Goal: Information Seeking & Learning: Compare options

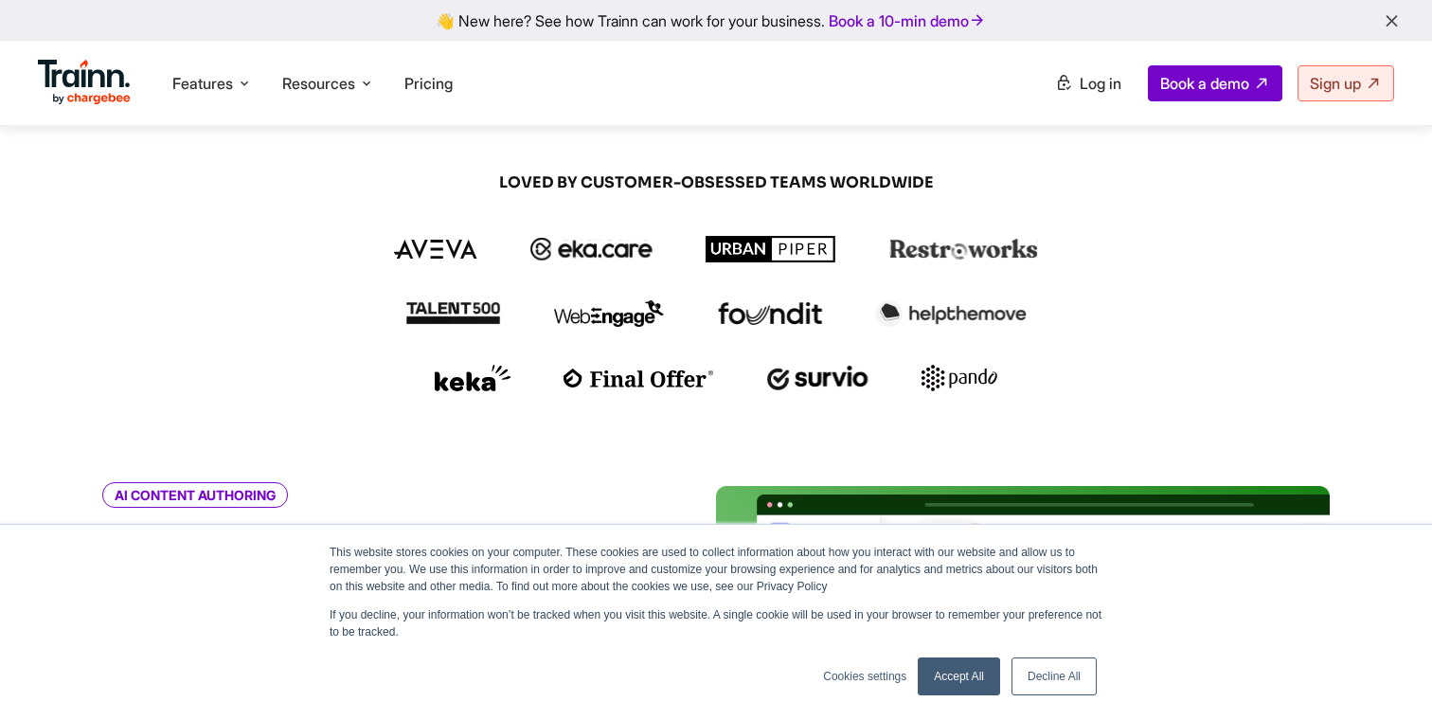
scroll to position [466, 0]
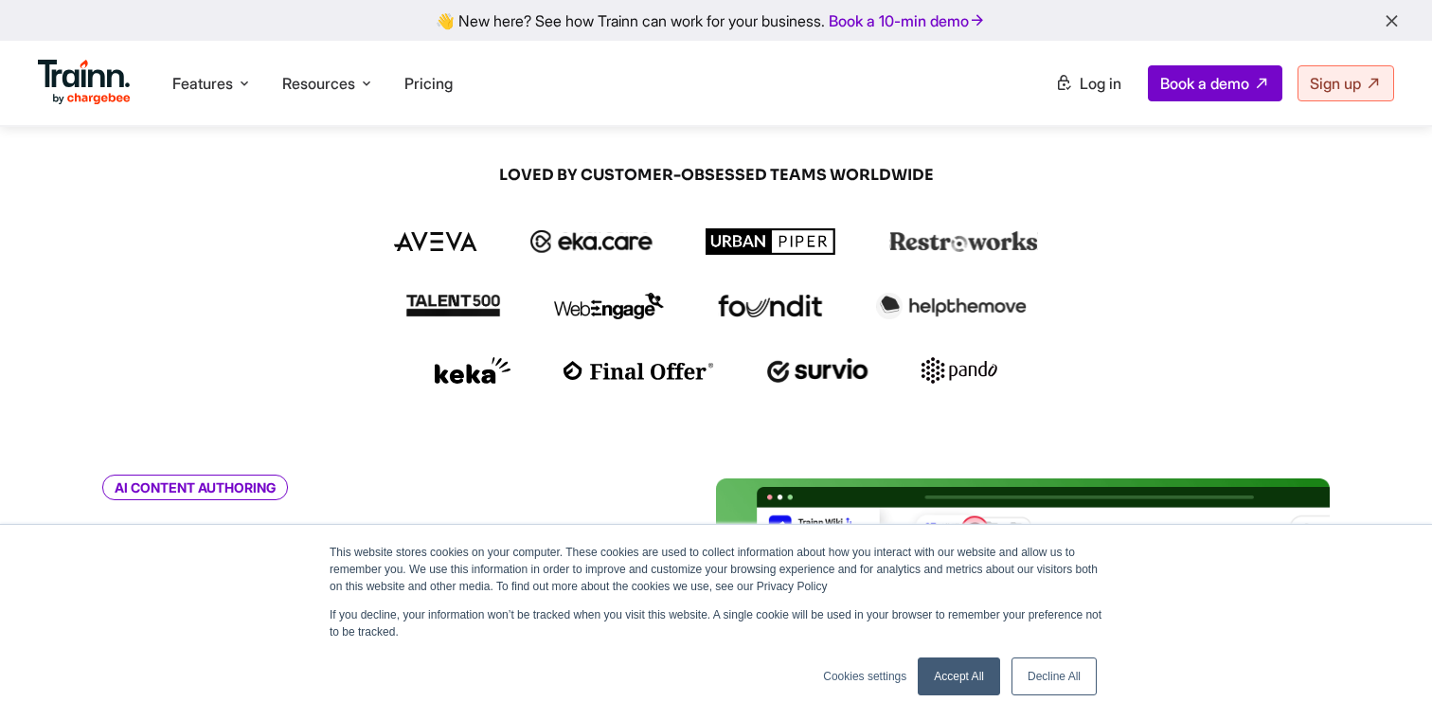
click at [743, 232] on img at bounding box center [771, 241] width 131 height 27
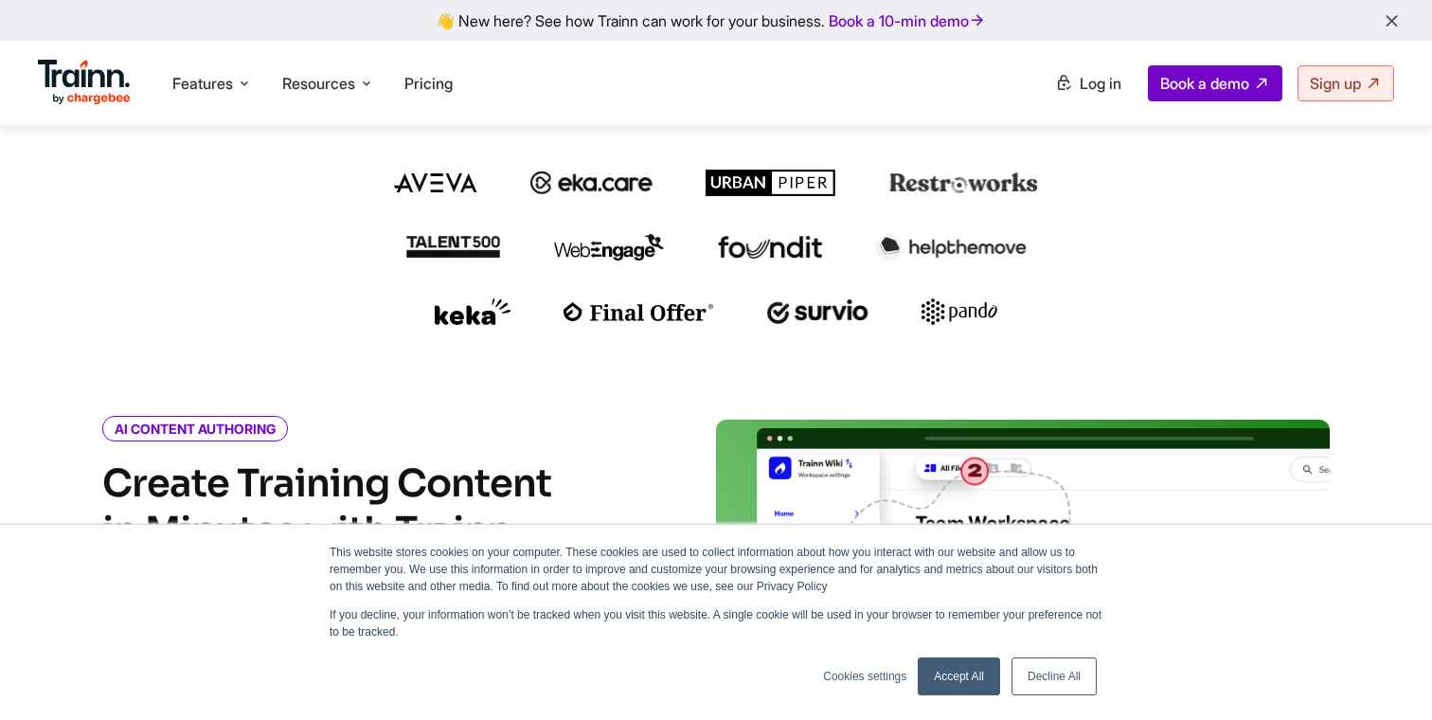
scroll to position [554, 0]
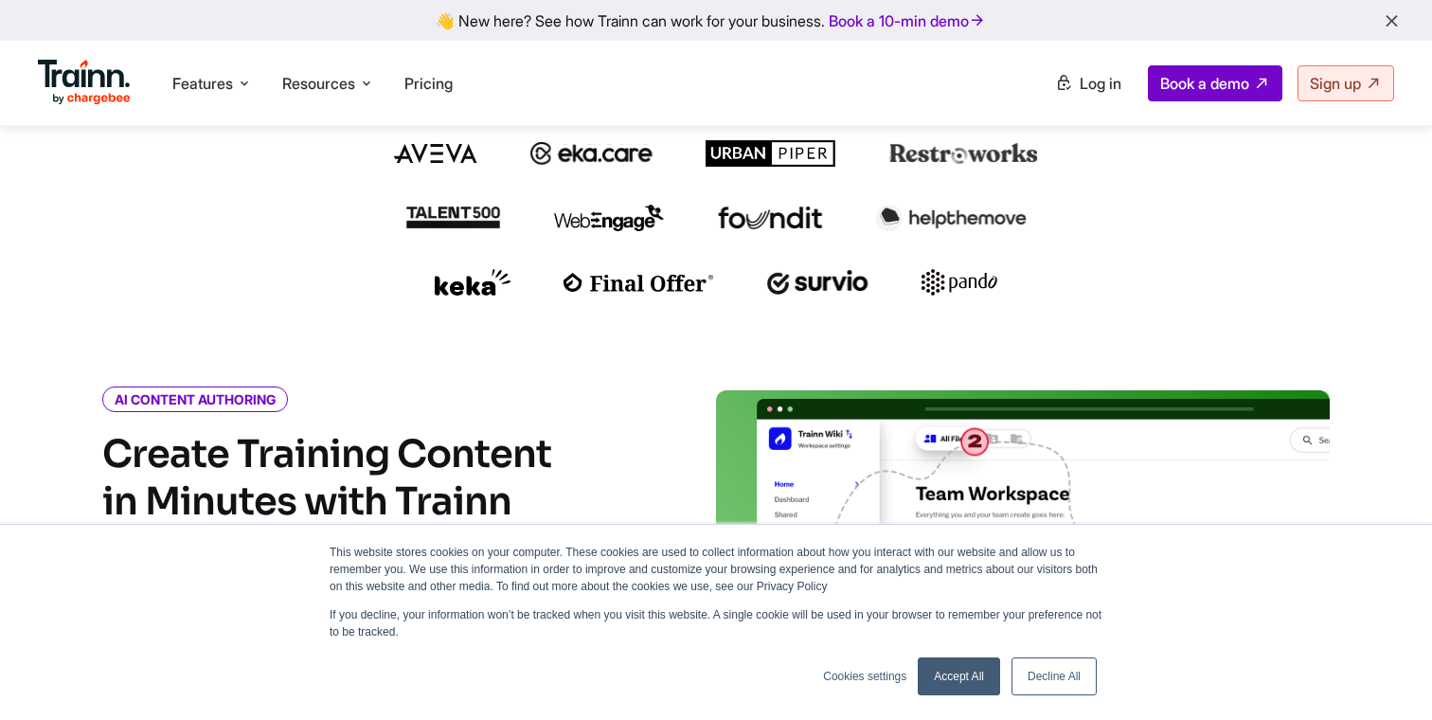
click at [1060, 676] on link "Decline All" at bounding box center [1053, 676] width 85 height 38
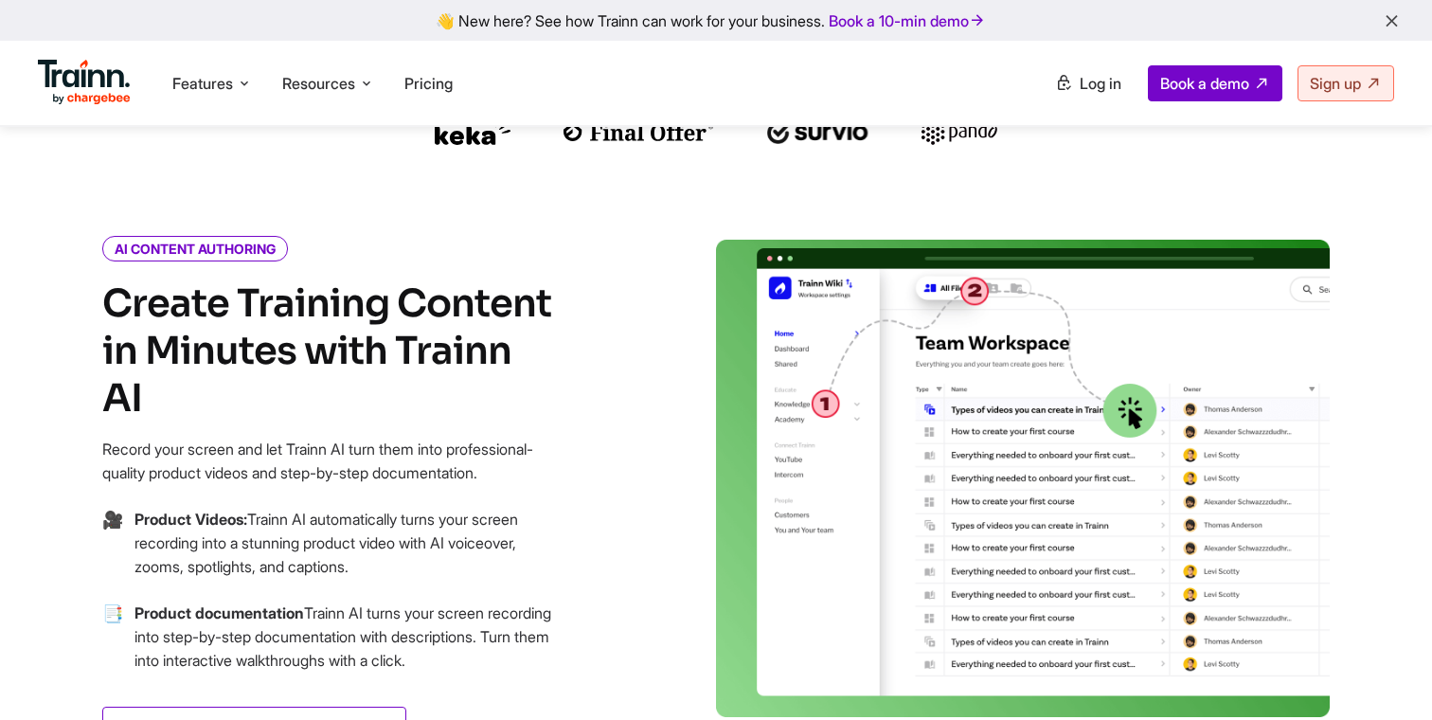
scroll to position [863, 0]
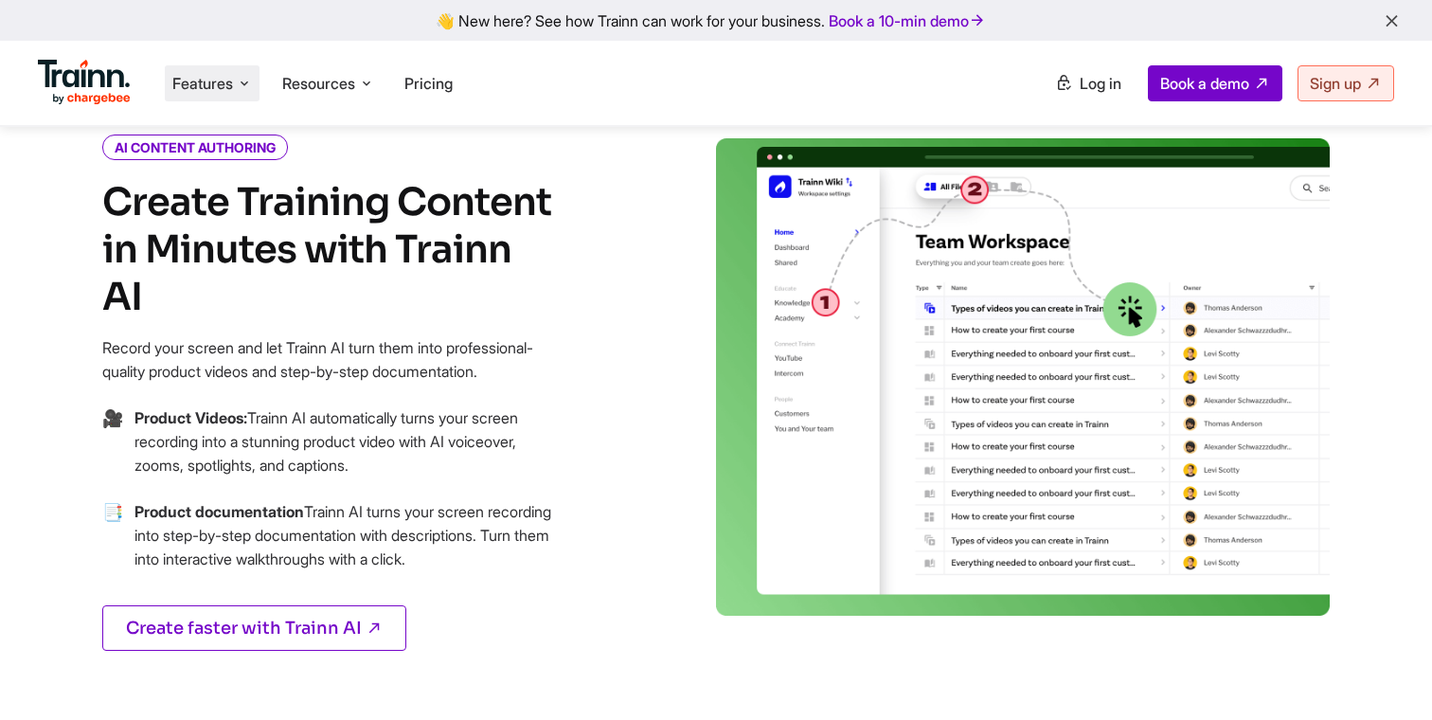
click at [183, 89] on span "Features" at bounding box center [202, 83] width 61 height 21
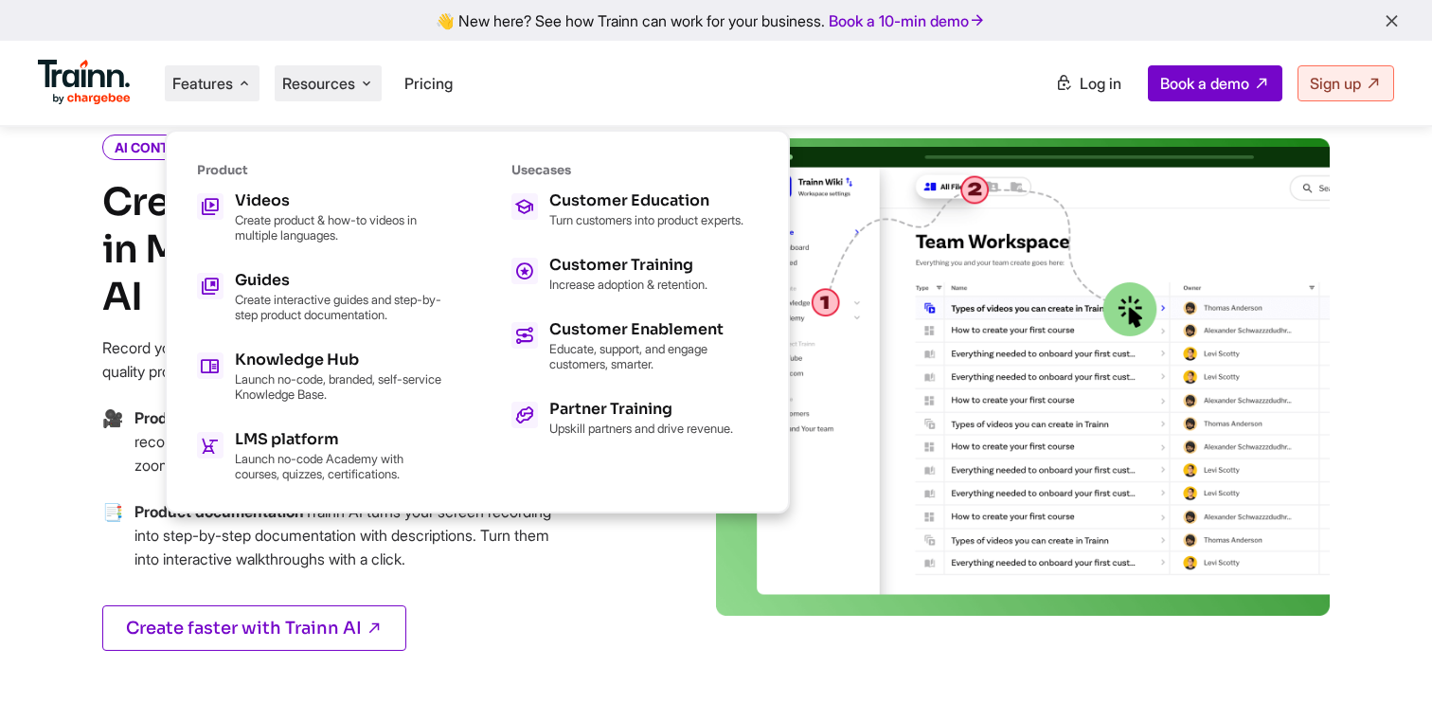
click at [323, 77] on span "Resources" at bounding box center [318, 83] width 73 height 21
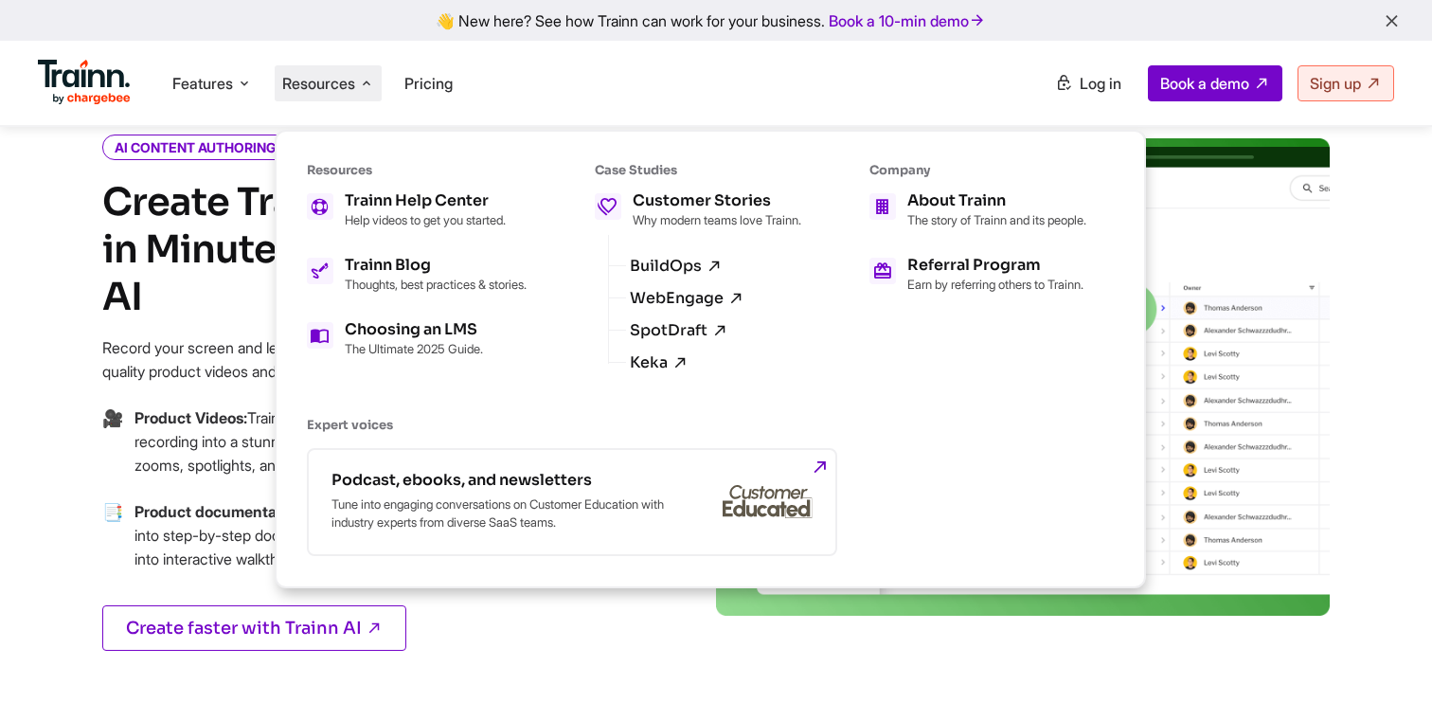
click at [728, 671] on div at bounding box center [1057, 417] width 682 height 559
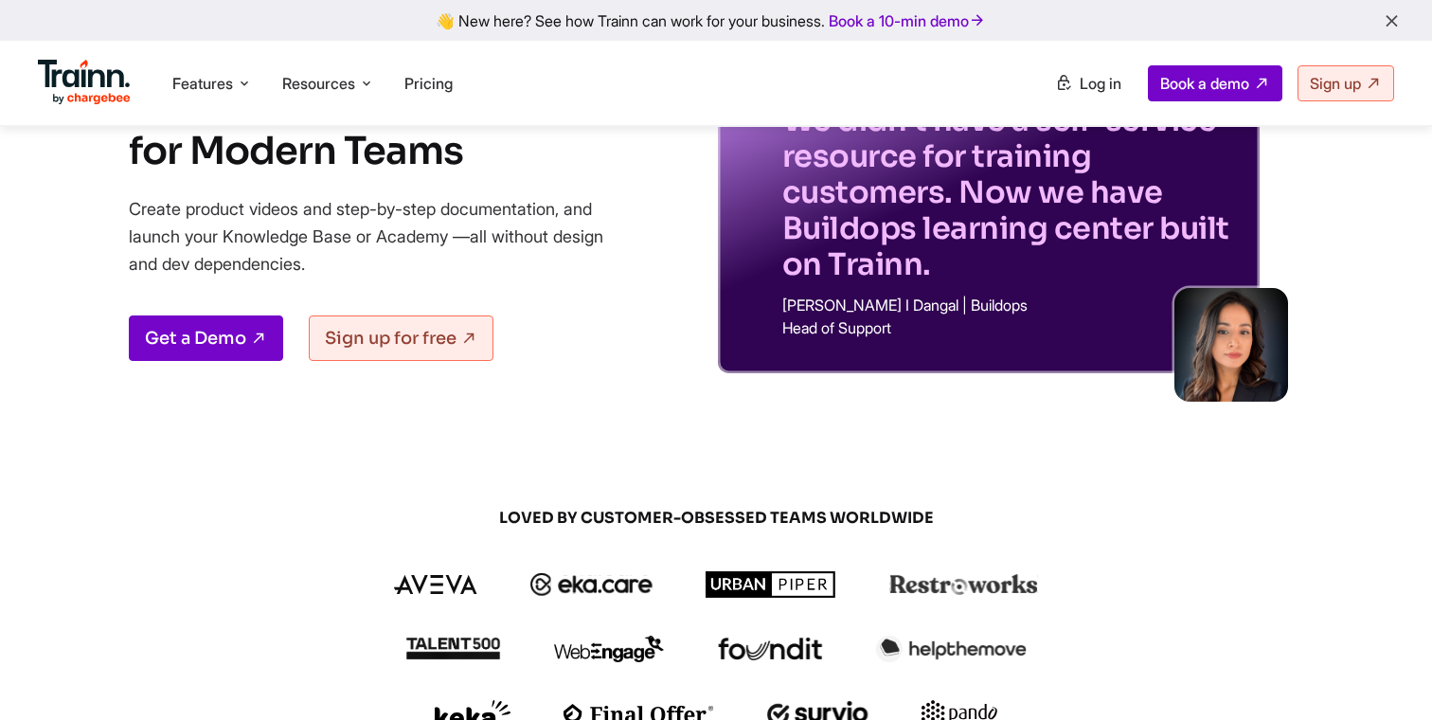
scroll to position [0, 0]
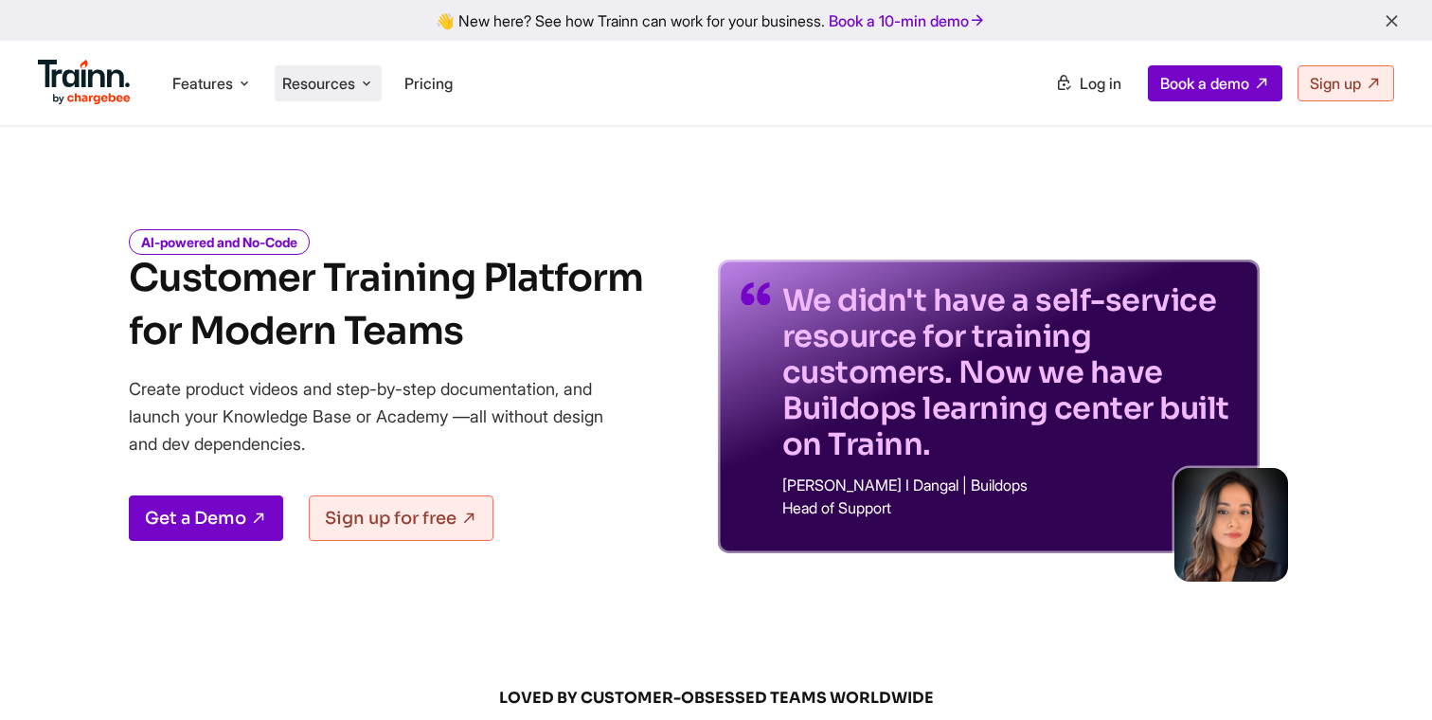
click at [326, 83] on span "Resources" at bounding box center [318, 83] width 73 height 21
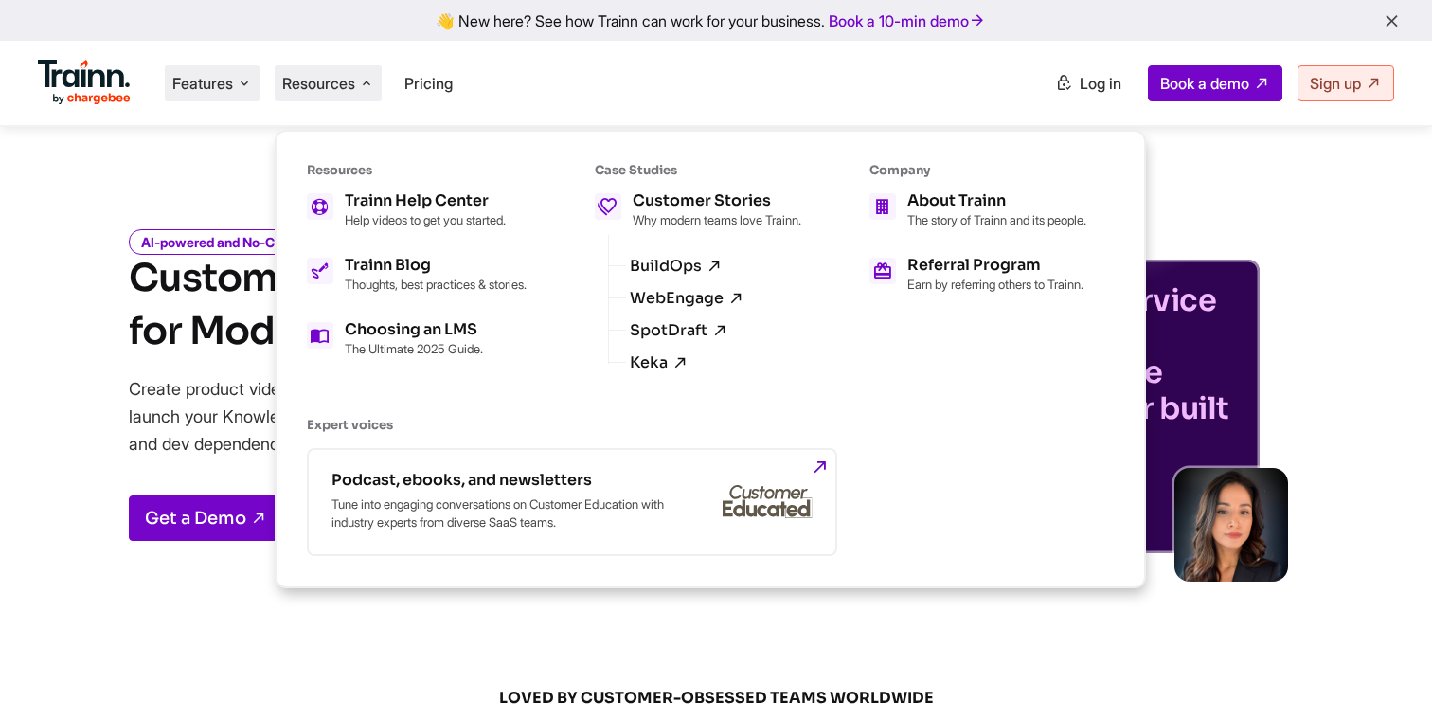
click at [192, 96] on li "Features Product Videos Create product & how-to videos in multiple languages. G…" at bounding box center [212, 83] width 95 height 36
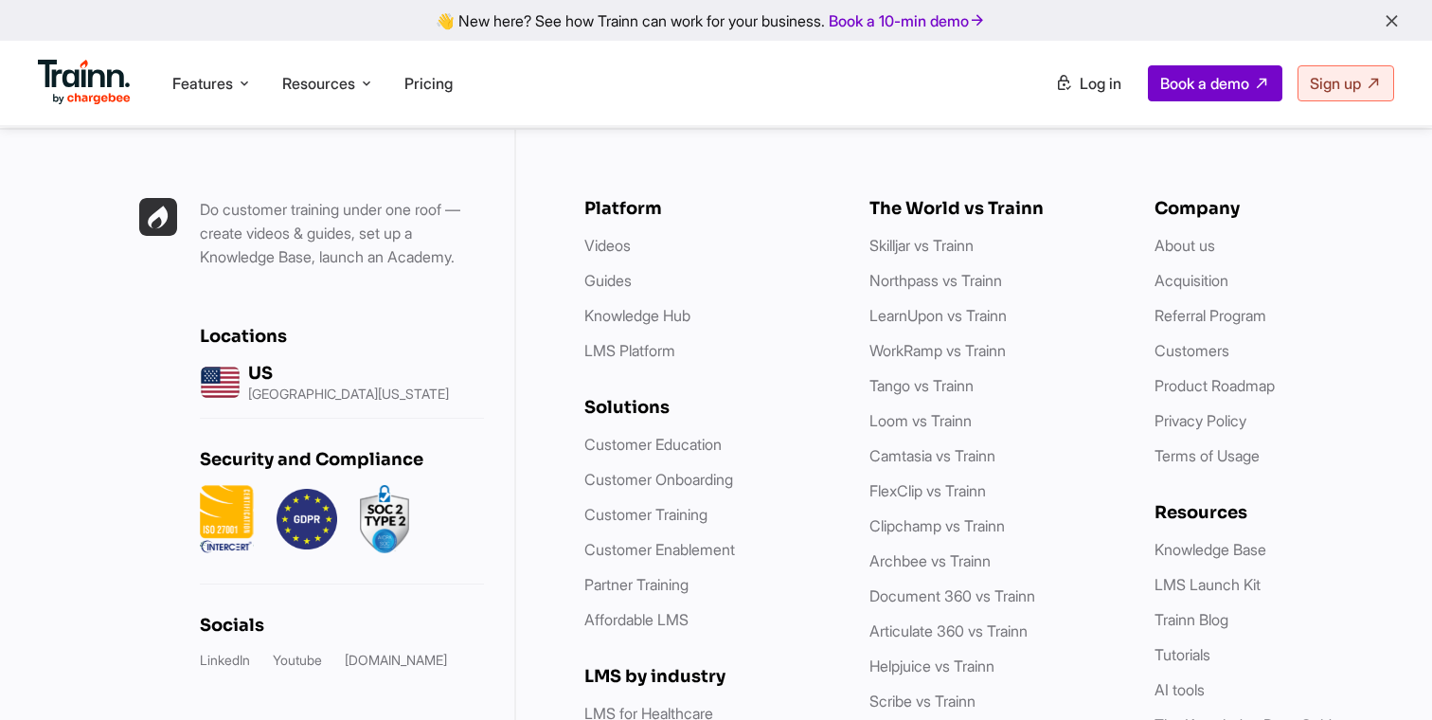
scroll to position [5299, 0]
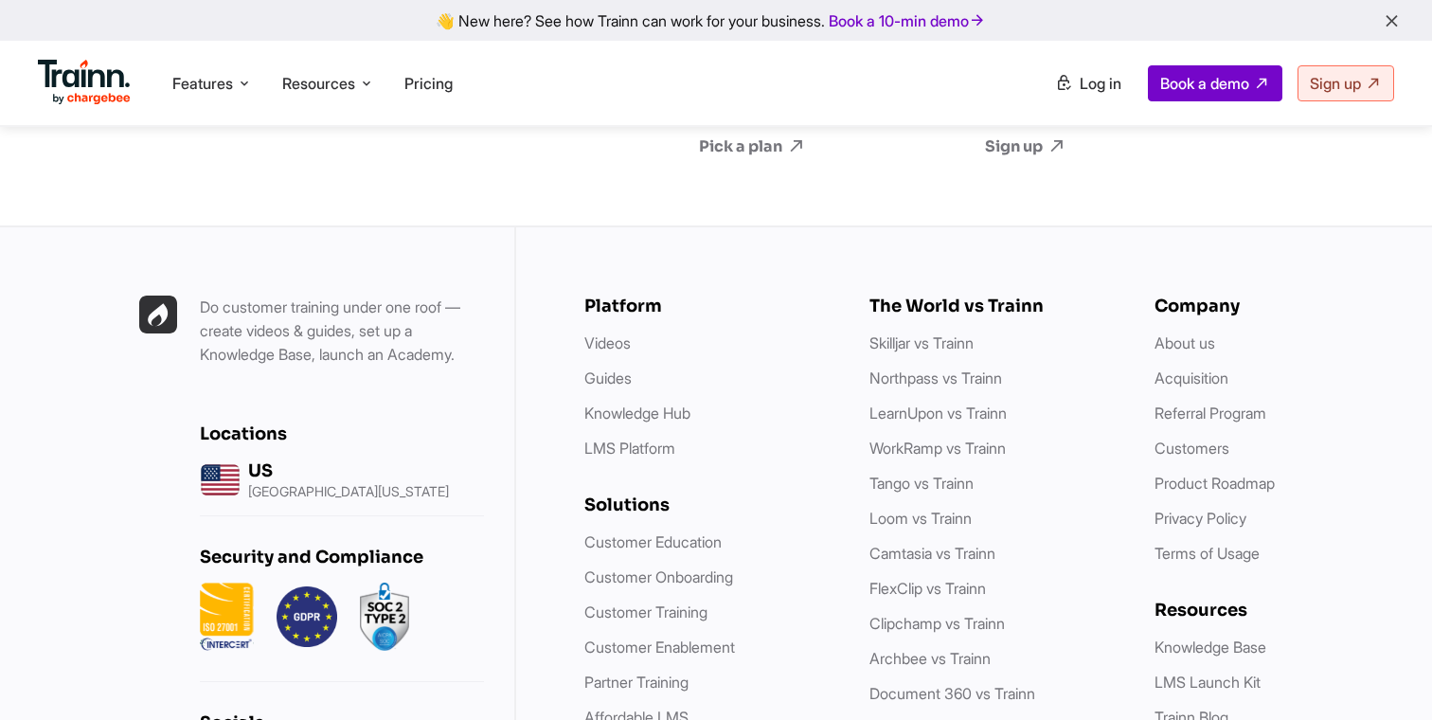
click at [385, 485] on p "[GEOGRAPHIC_DATA][US_STATE]" at bounding box center [348, 491] width 201 height 13
click at [478, 582] on div at bounding box center [342, 616] width 284 height 68
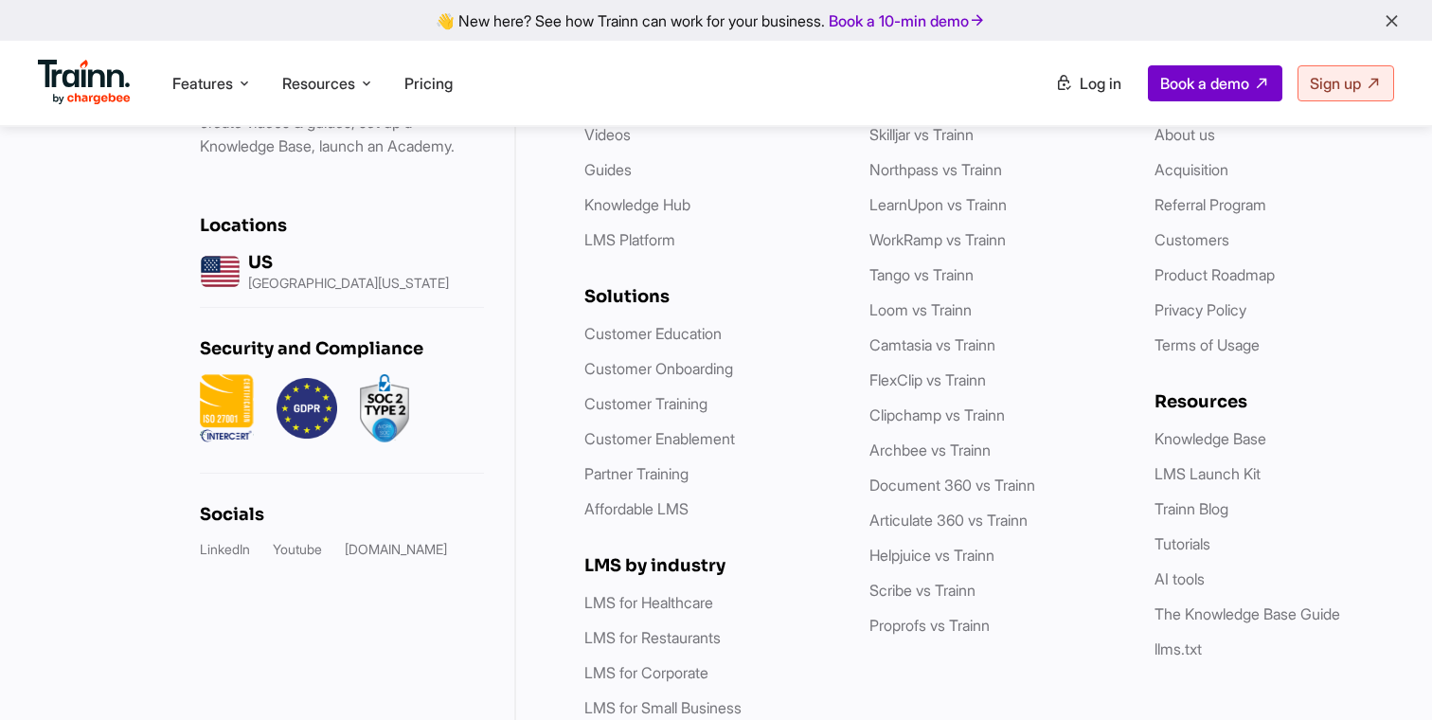
click at [364, 540] on link "[DOMAIN_NAME]" at bounding box center [396, 549] width 102 height 19
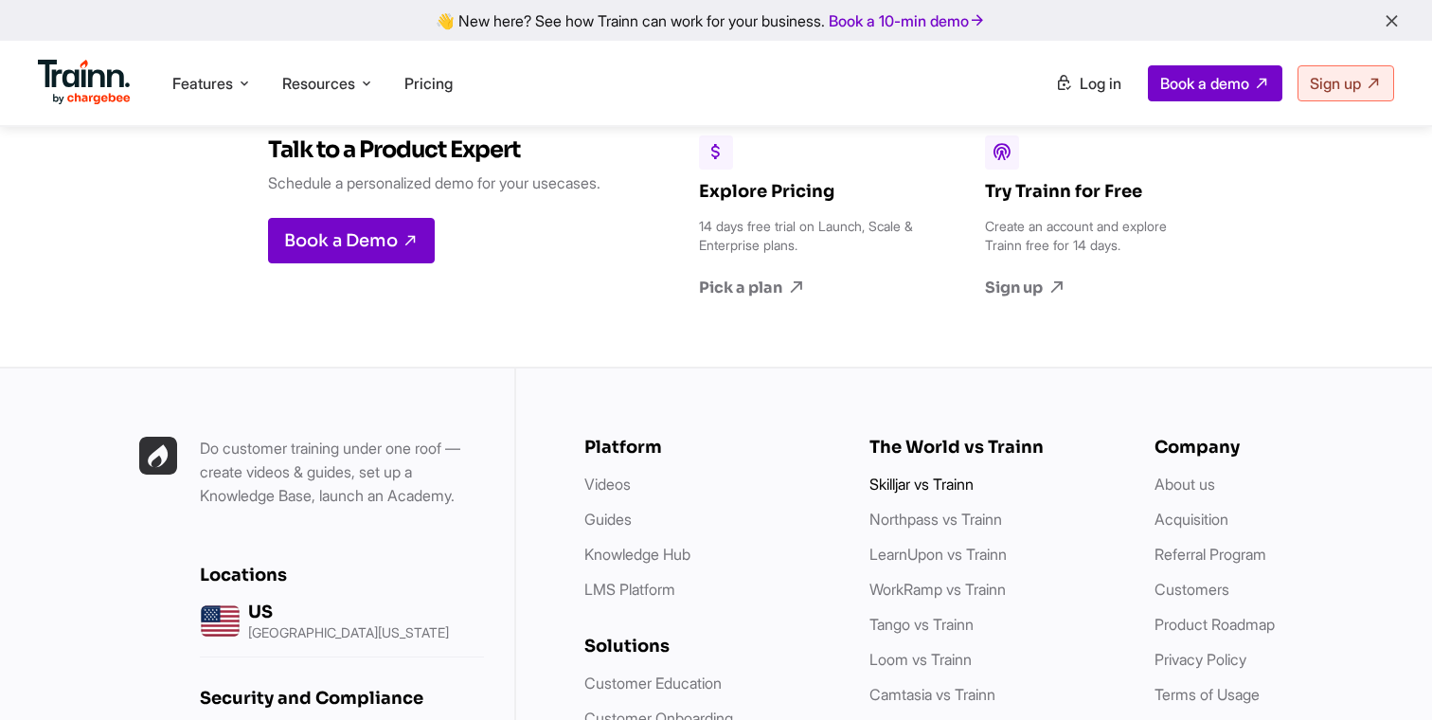
scroll to position [5237, 0]
click at [950, 473] on li "Skilljar vs Trainn" at bounding box center [992, 485] width 247 height 24
click at [939, 474] on link "Skilljar vs Trainn" at bounding box center [921, 483] width 104 height 19
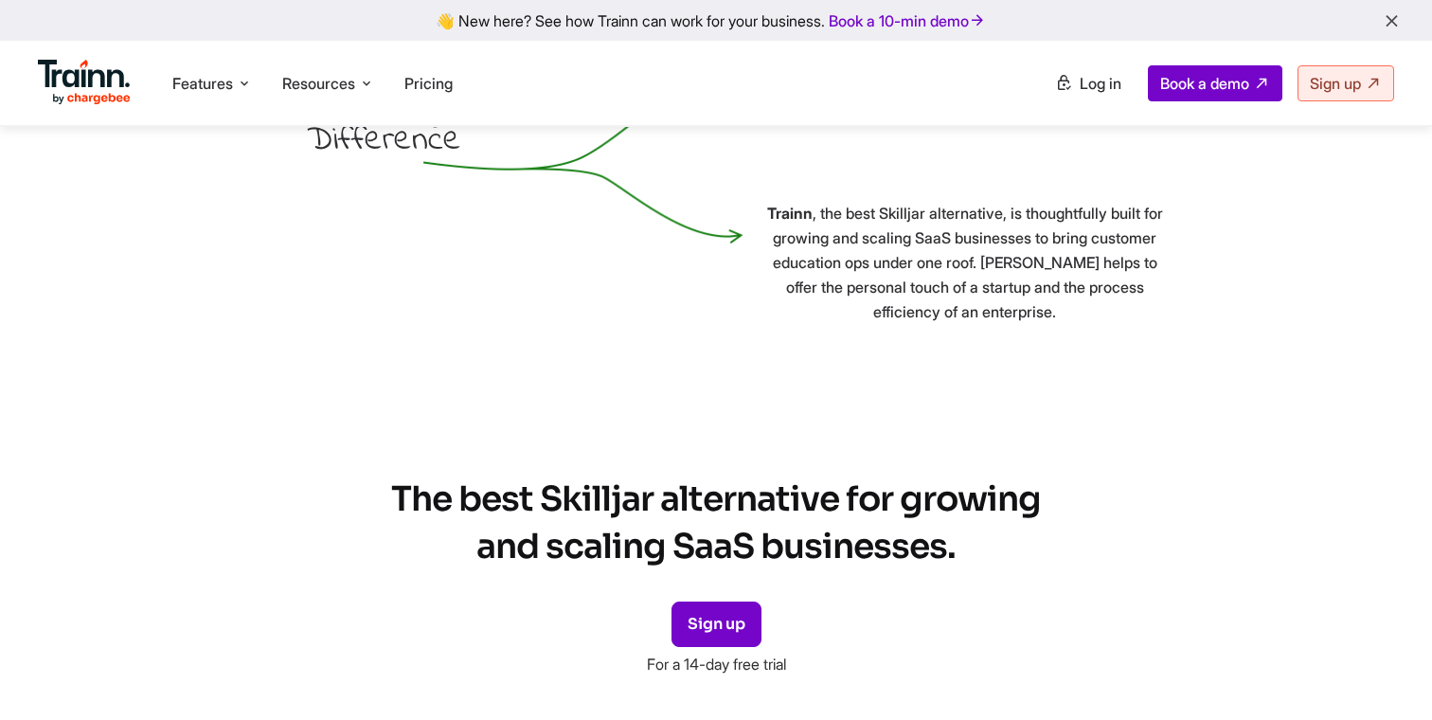
scroll to position [6342, 0]
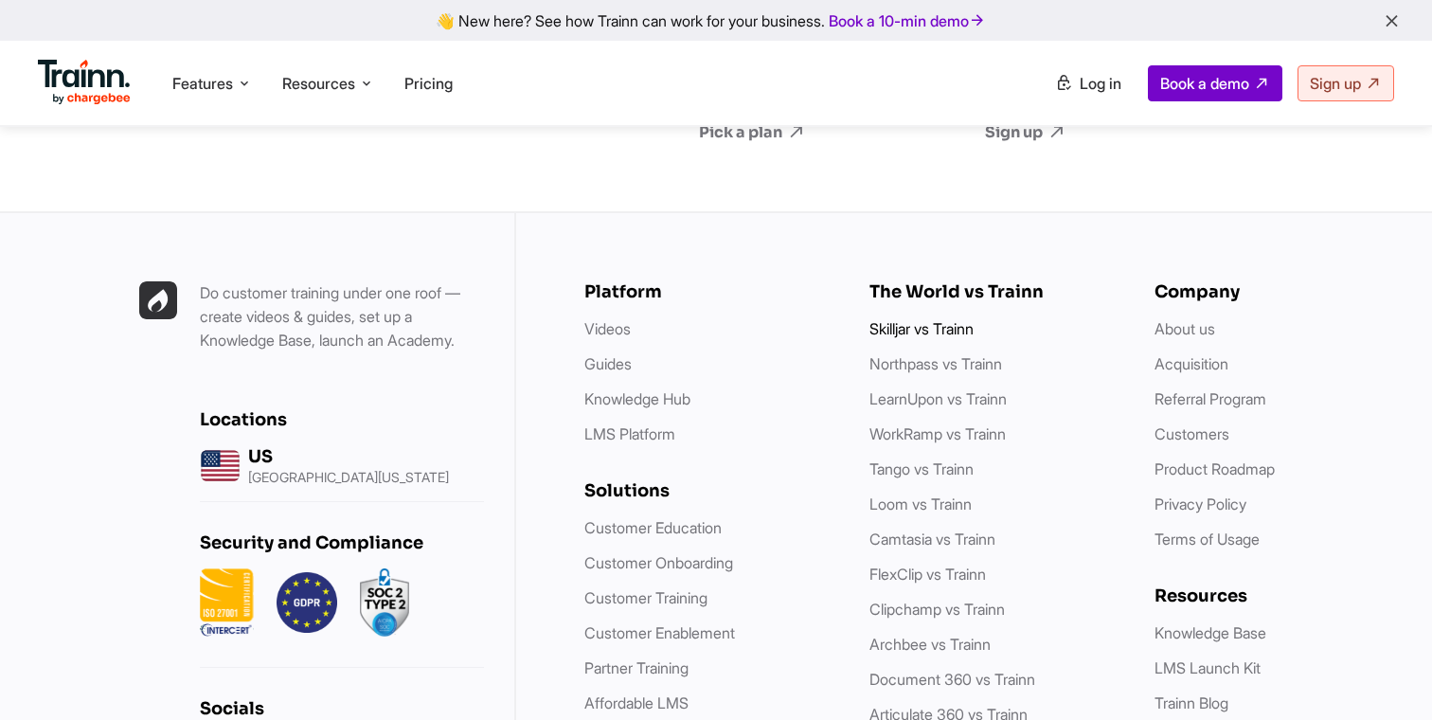
scroll to position [5313, 0]
click at [926, 319] on link "Skilljar vs Trainn" at bounding box center [921, 328] width 104 height 19
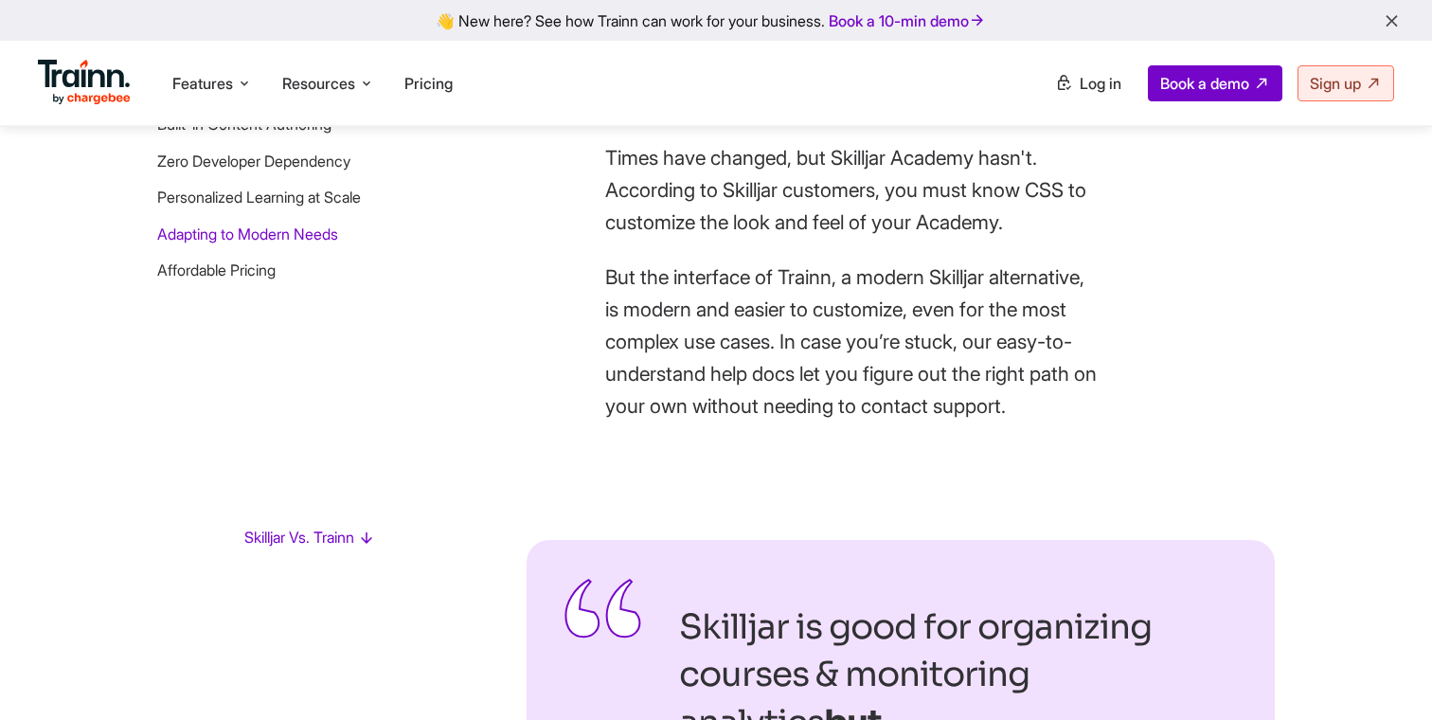
scroll to position [3903, 0]
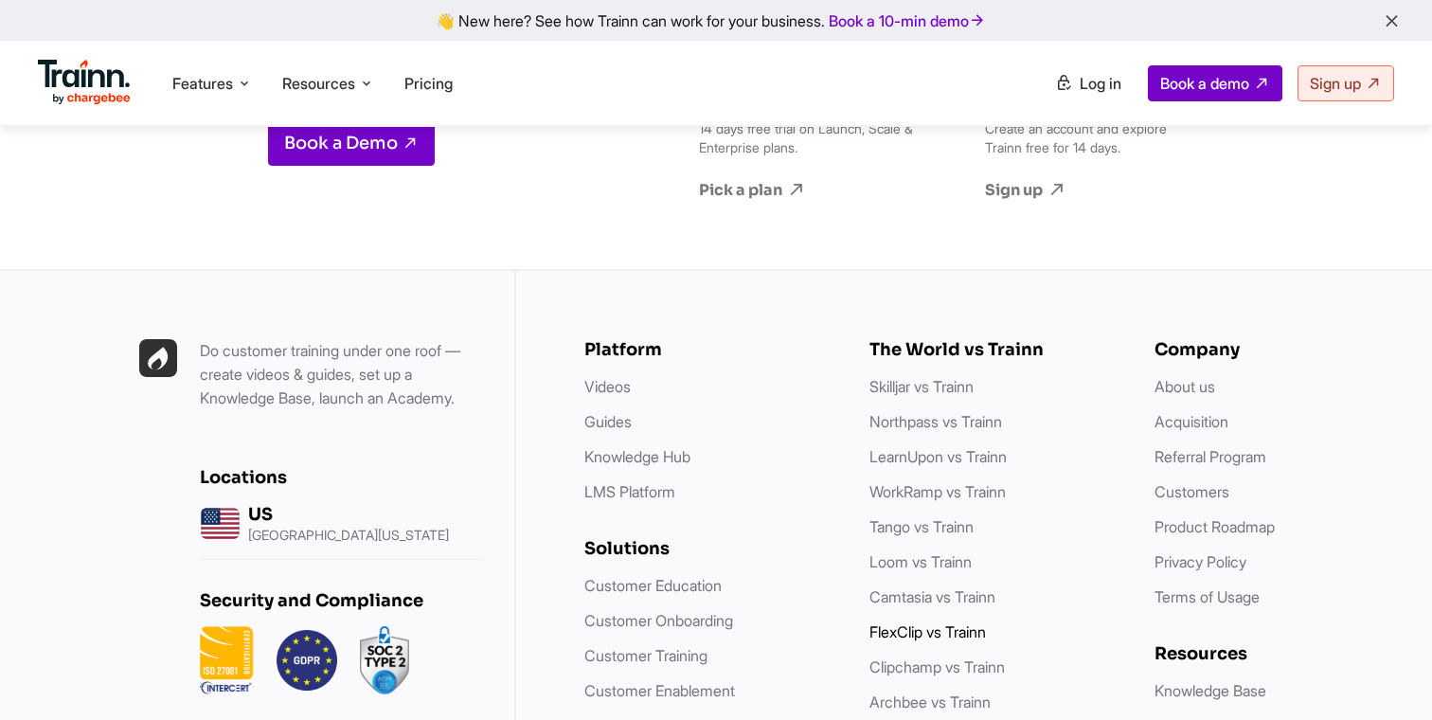
scroll to position [5289, 0]
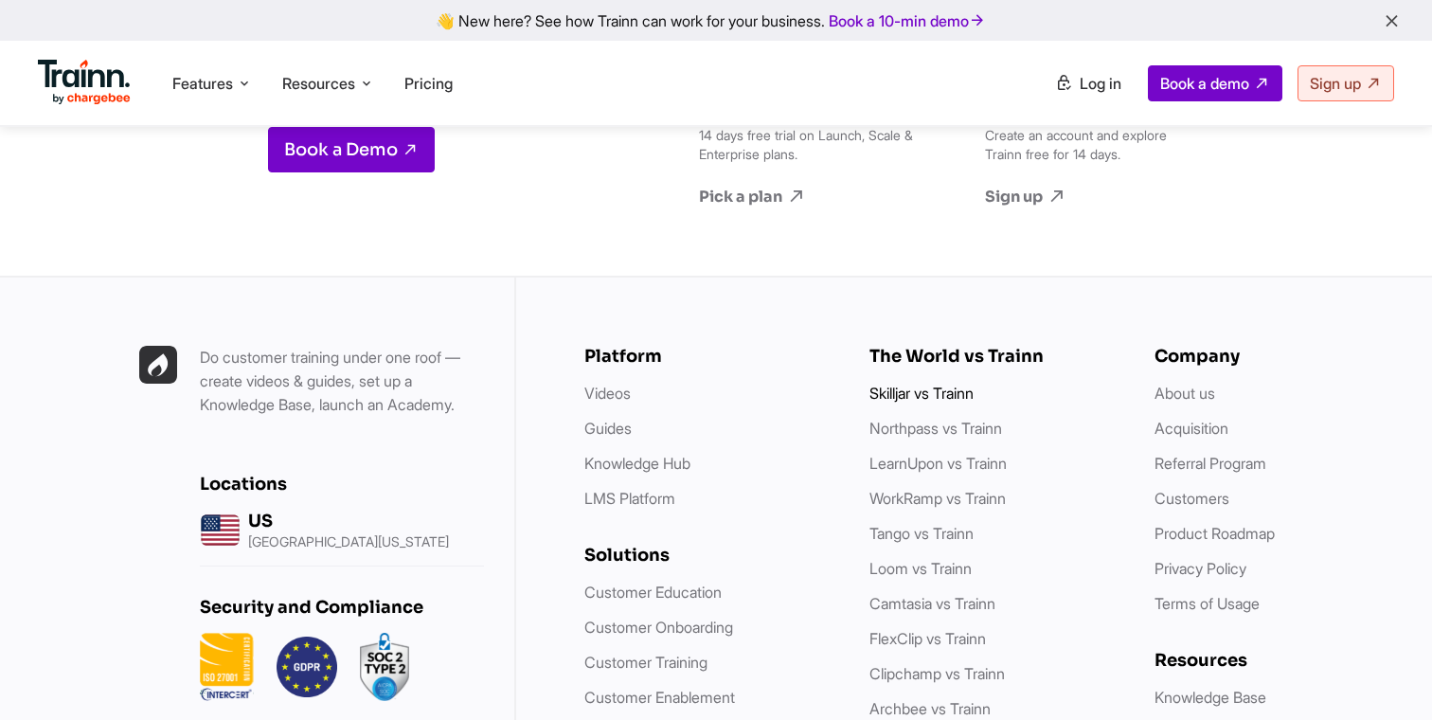
click at [958, 384] on link "Skilljar vs Trainn" at bounding box center [921, 393] width 104 height 19
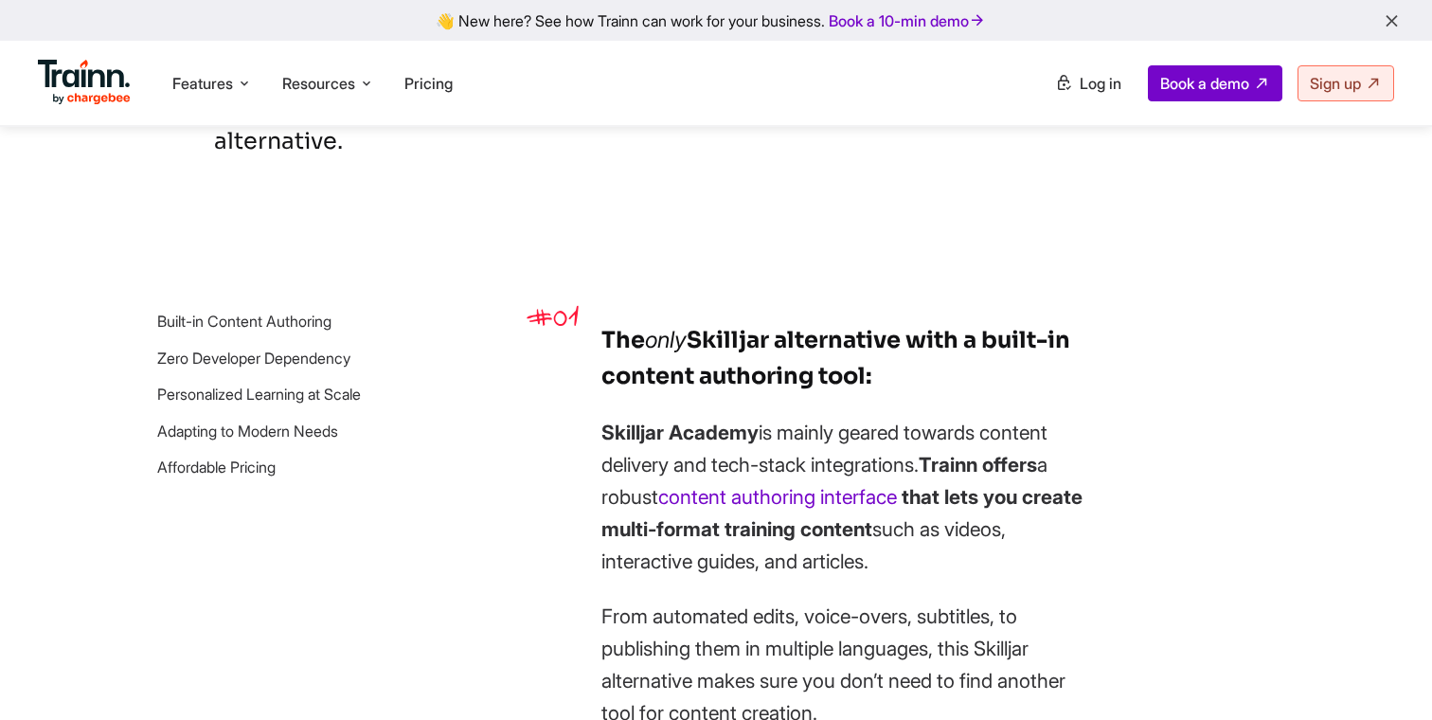
scroll to position [1437, 0]
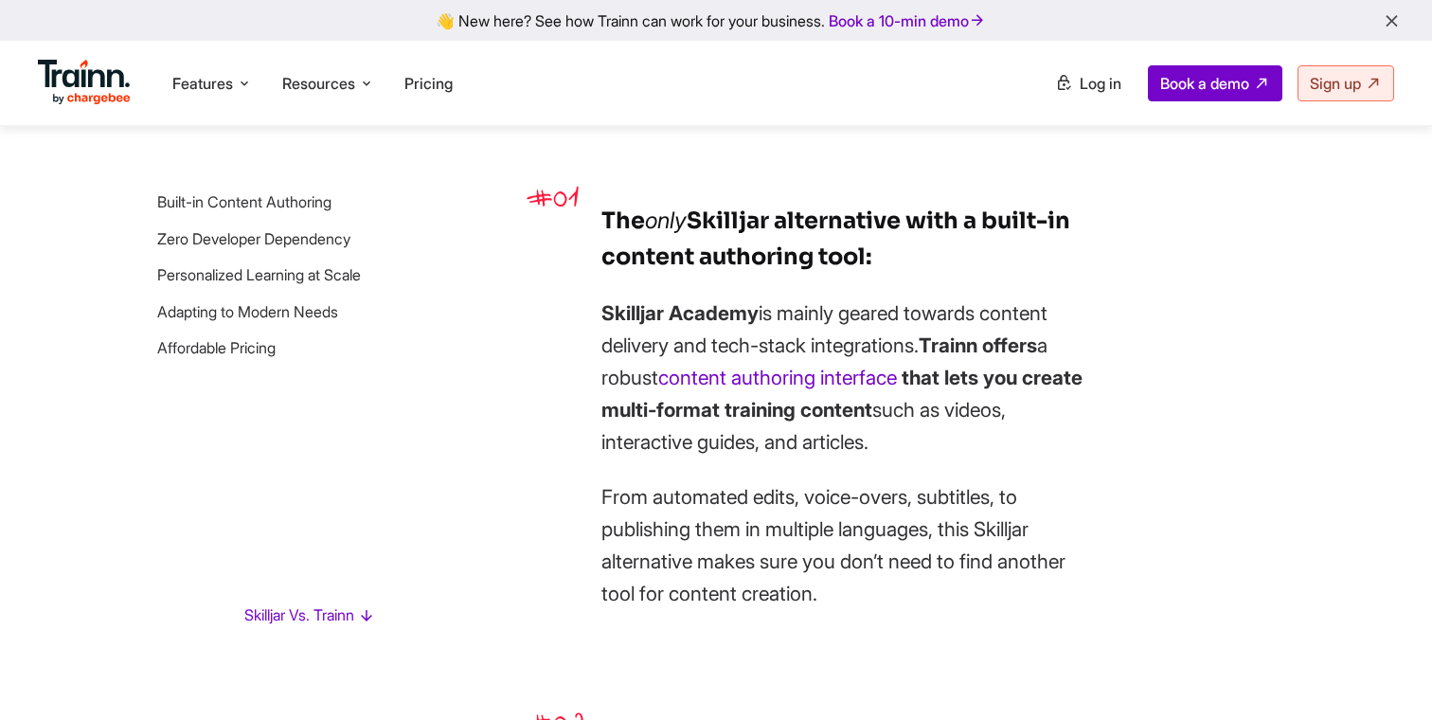
click at [425, 105] on ul "Features Product Videos Create product & how-to videos in multiple languages. G…" at bounding box center [377, 83] width 678 height 54
click at [425, 89] on span "Pricing" at bounding box center [428, 83] width 48 height 19
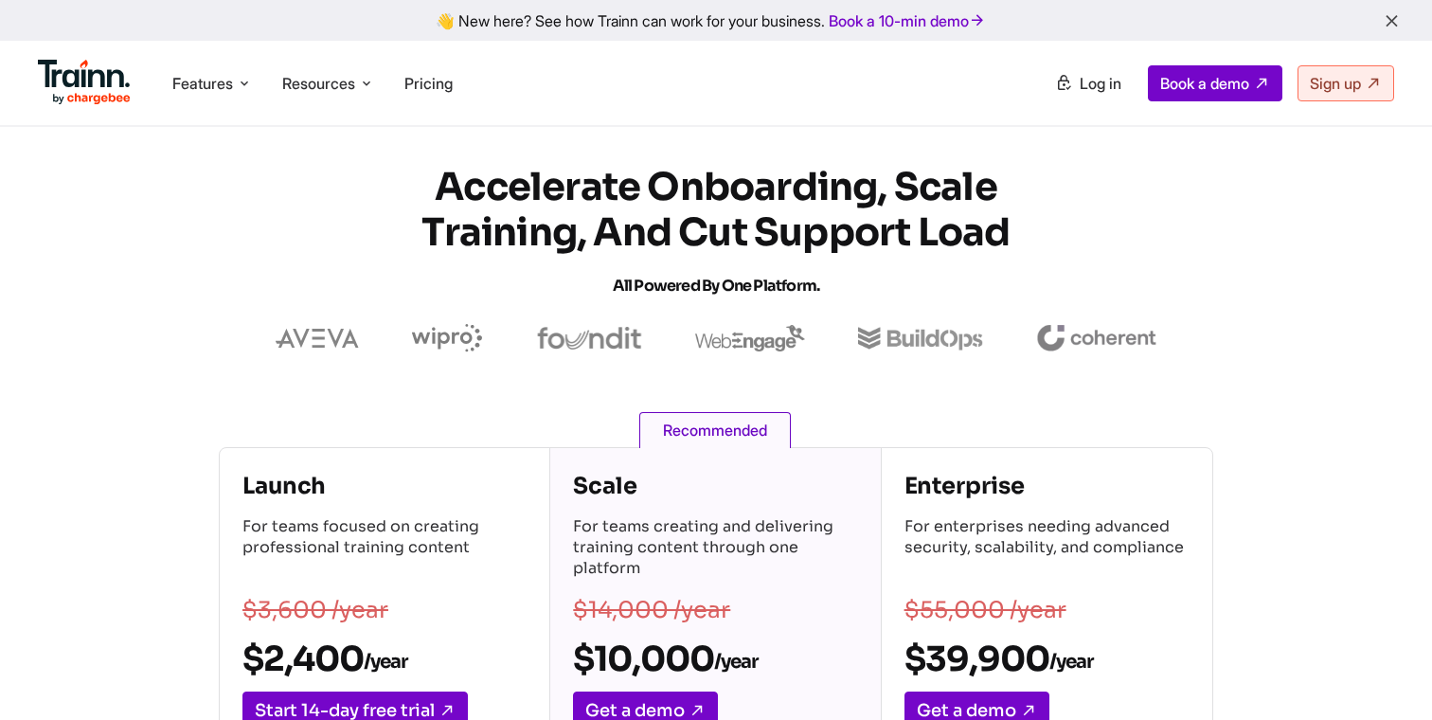
click at [728, 429] on span "Recommended" at bounding box center [715, 430] width 152 height 36
click at [915, 465] on div "Enterprise For enterprises needing advanced security, scalability, and complian…" at bounding box center [1047, 600] width 331 height 305
click at [898, 345] on img at bounding box center [920, 339] width 124 height 24
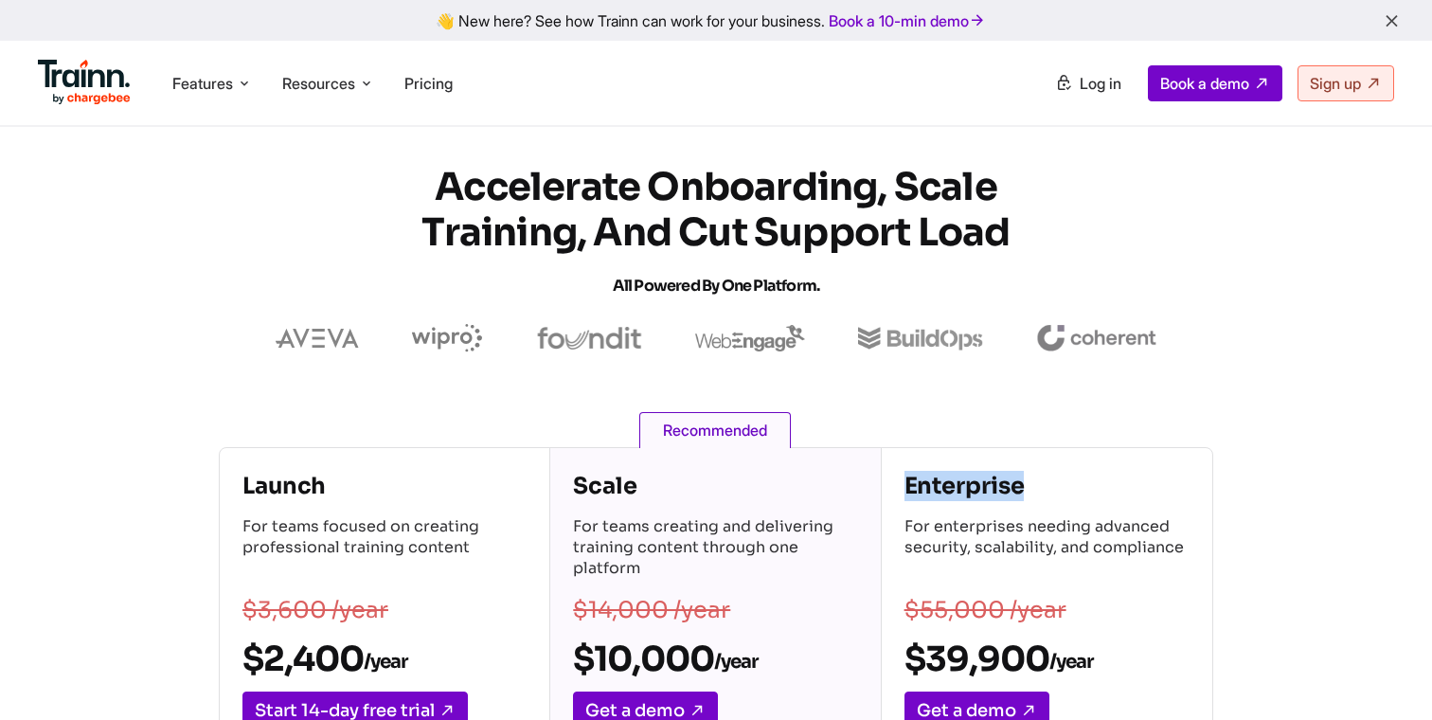
click at [898, 345] on img at bounding box center [920, 339] width 124 height 24
click at [719, 308] on h1 "Accelerate Onboarding, Scale Training, and Cut Support Load All Powered by One …" at bounding box center [716, 237] width 682 height 144
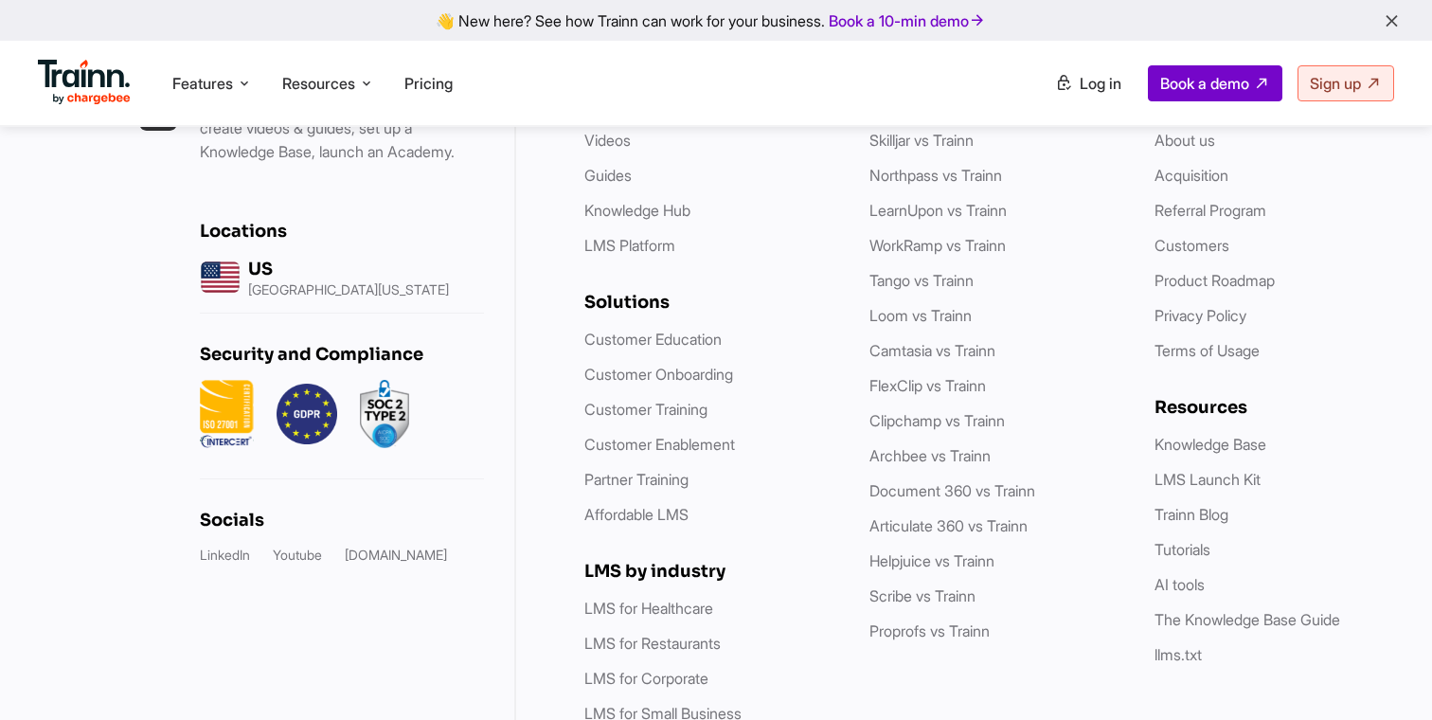
scroll to position [6248, 0]
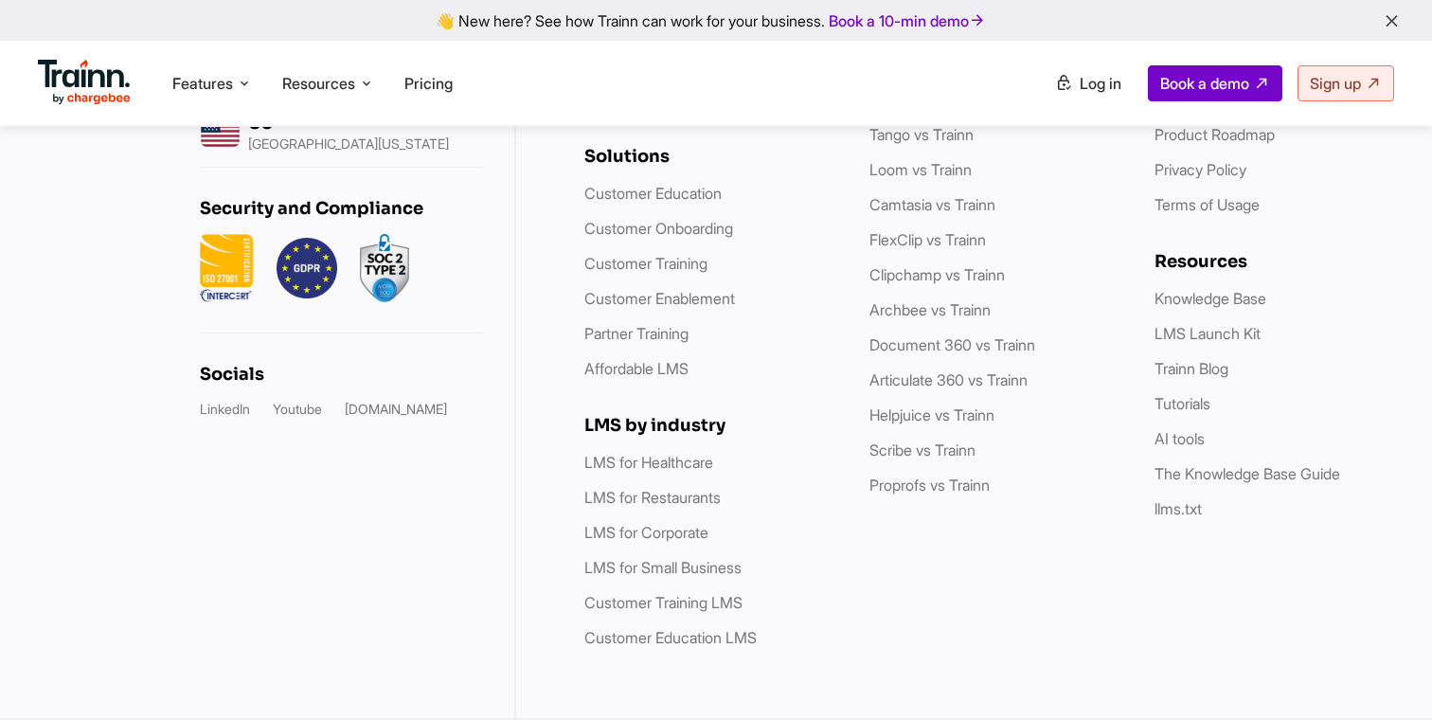
click at [83, 56] on li at bounding box center [84, 83] width 93 height 54
click at [83, 77] on img at bounding box center [84, 82] width 93 height 45
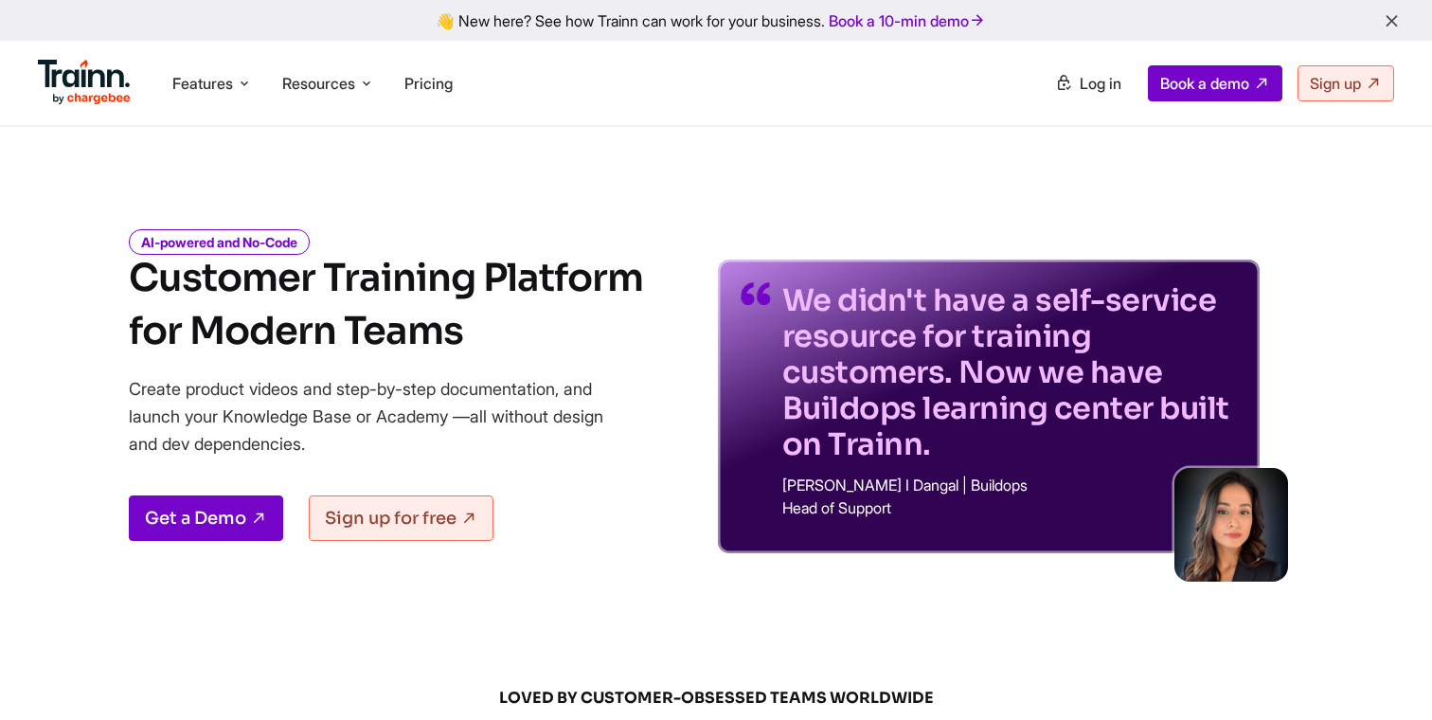
click at [97, 98] on img at bounding box center [84, 82] width 93 height 45
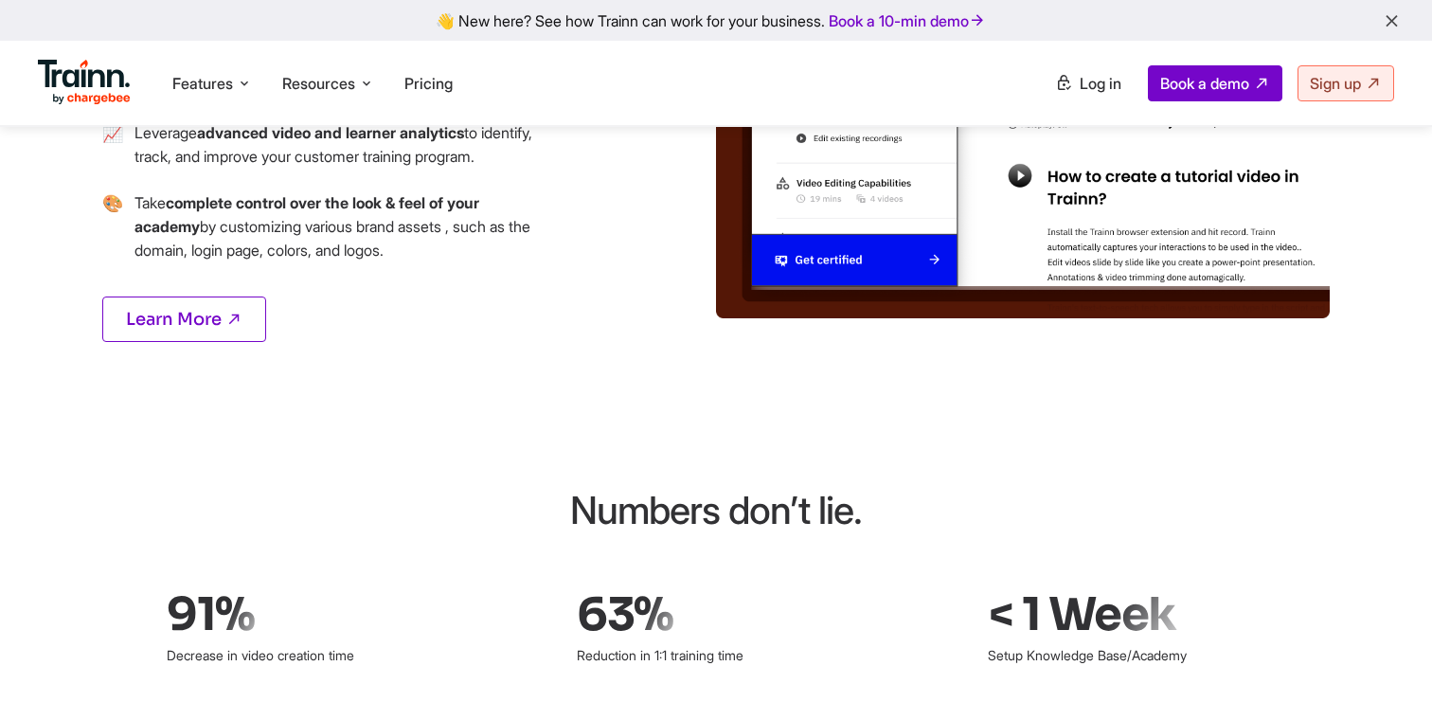
scroll to position [2665, 0]
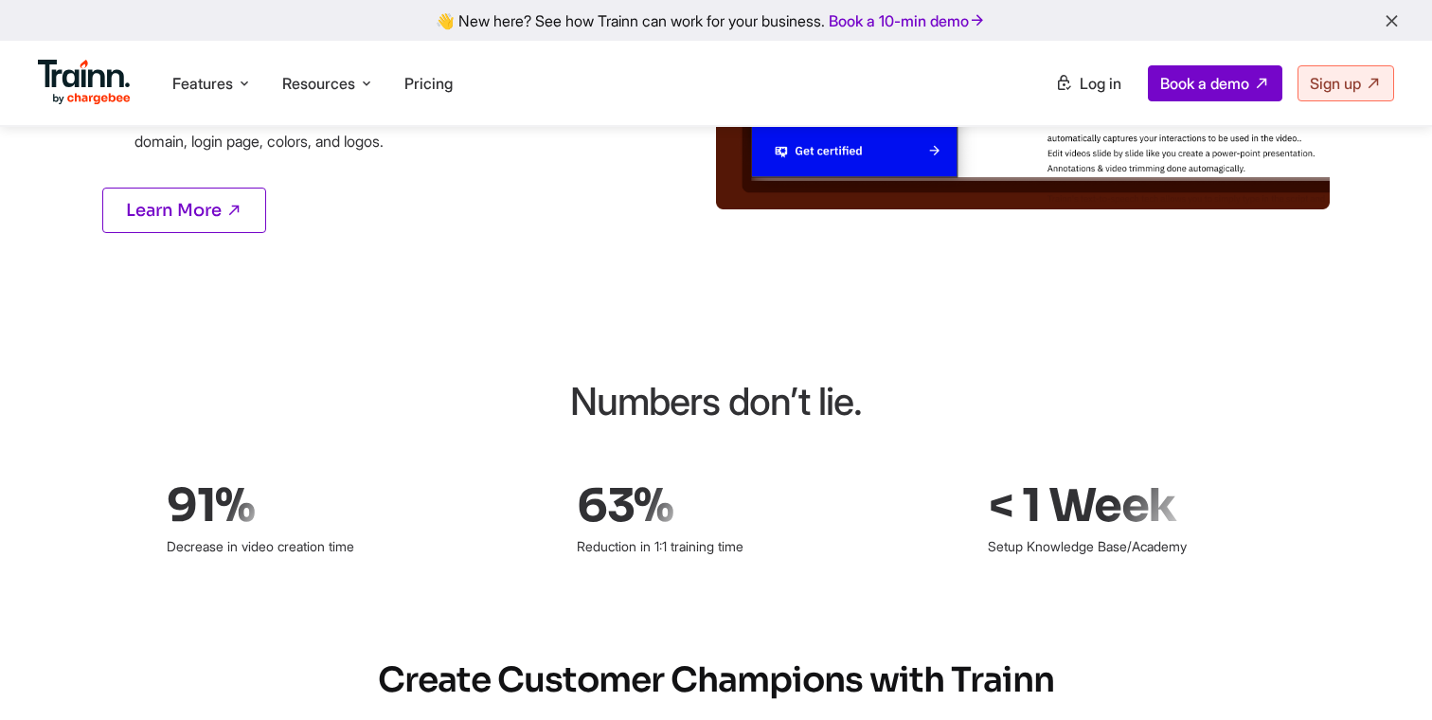
click at [641, 373] on div "Numbers don’t lie." at bounding box center [716, 401] width 881 height 57
click at [662, 481] on b "63%" at bounding box center [627, 505] width 100 height 49
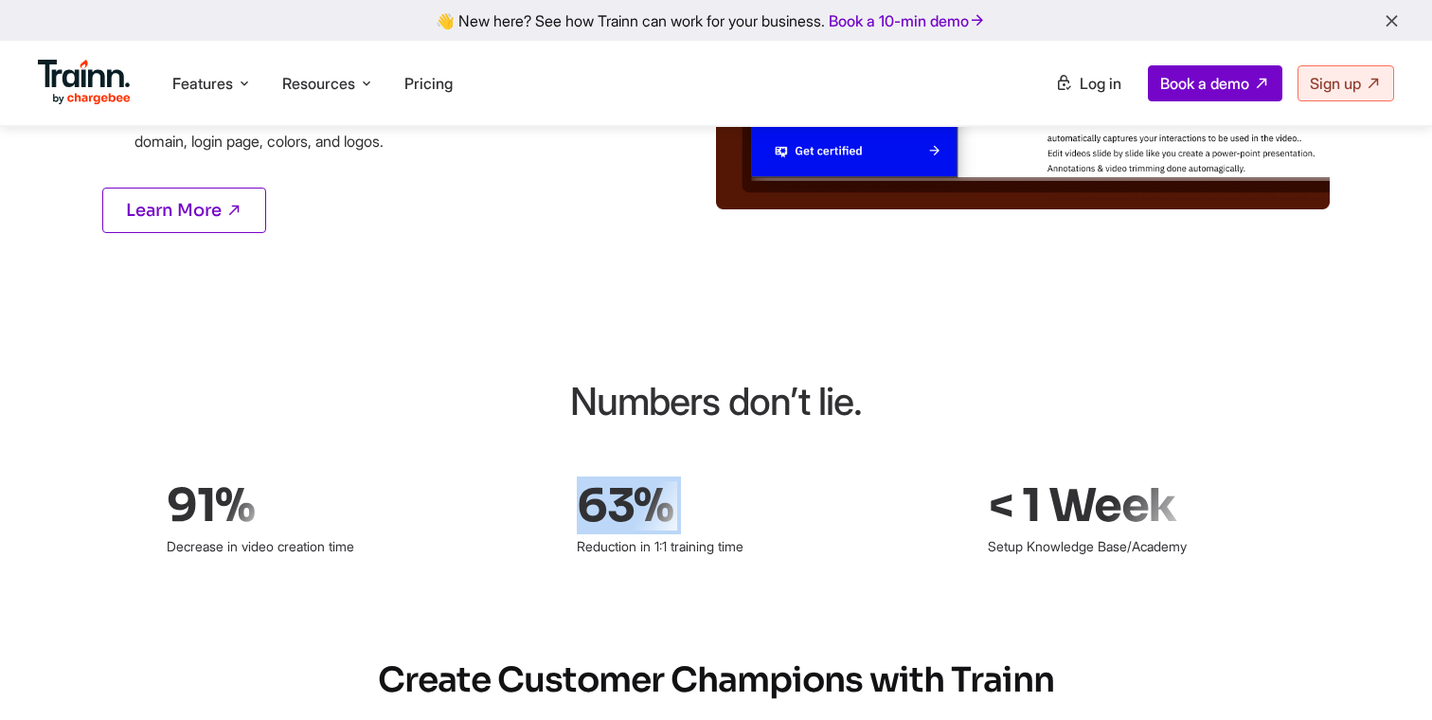
click at [662, 481] on b "63%" at bounding box center [627, 505] width 100 height 49
click at [668, 530] on p "Reduction in 1:1 training time" at bounding box center [714, 545] width 275 height 31
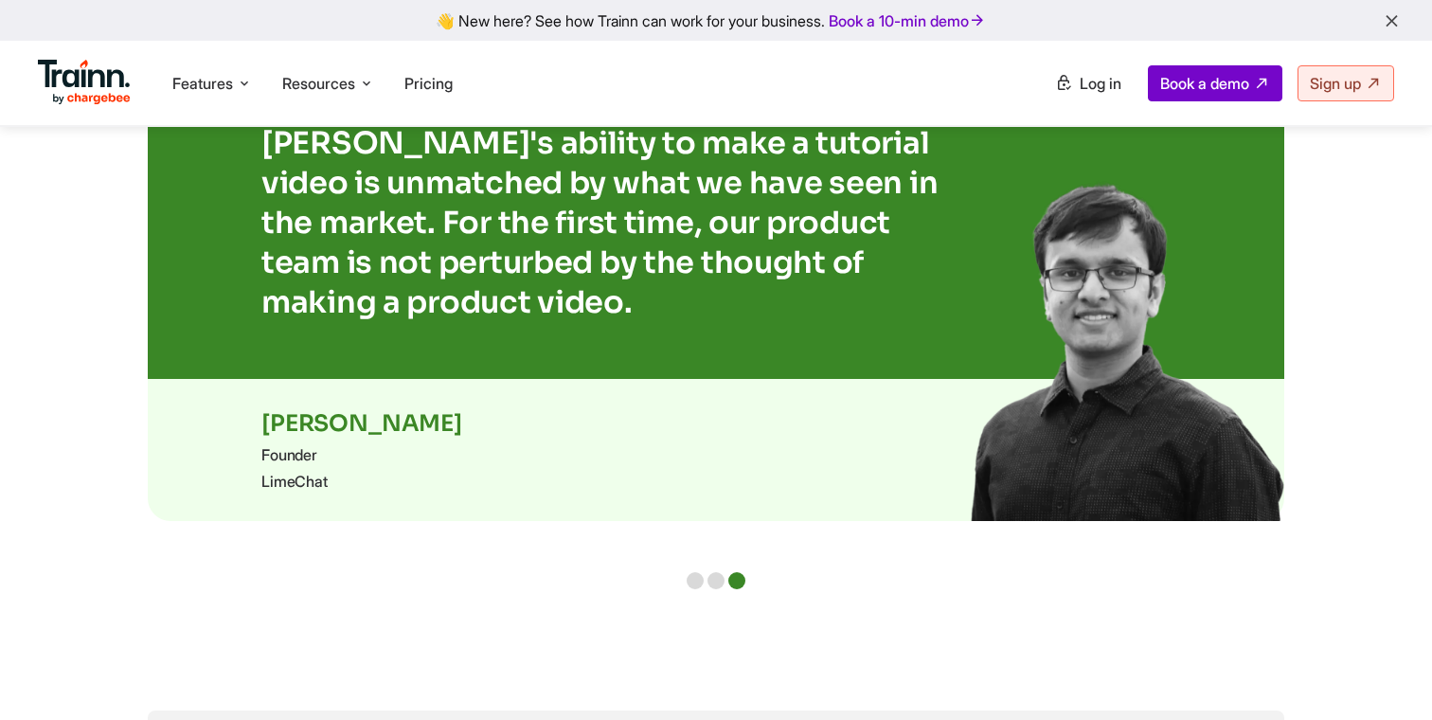
scroll to position [4034, 0]
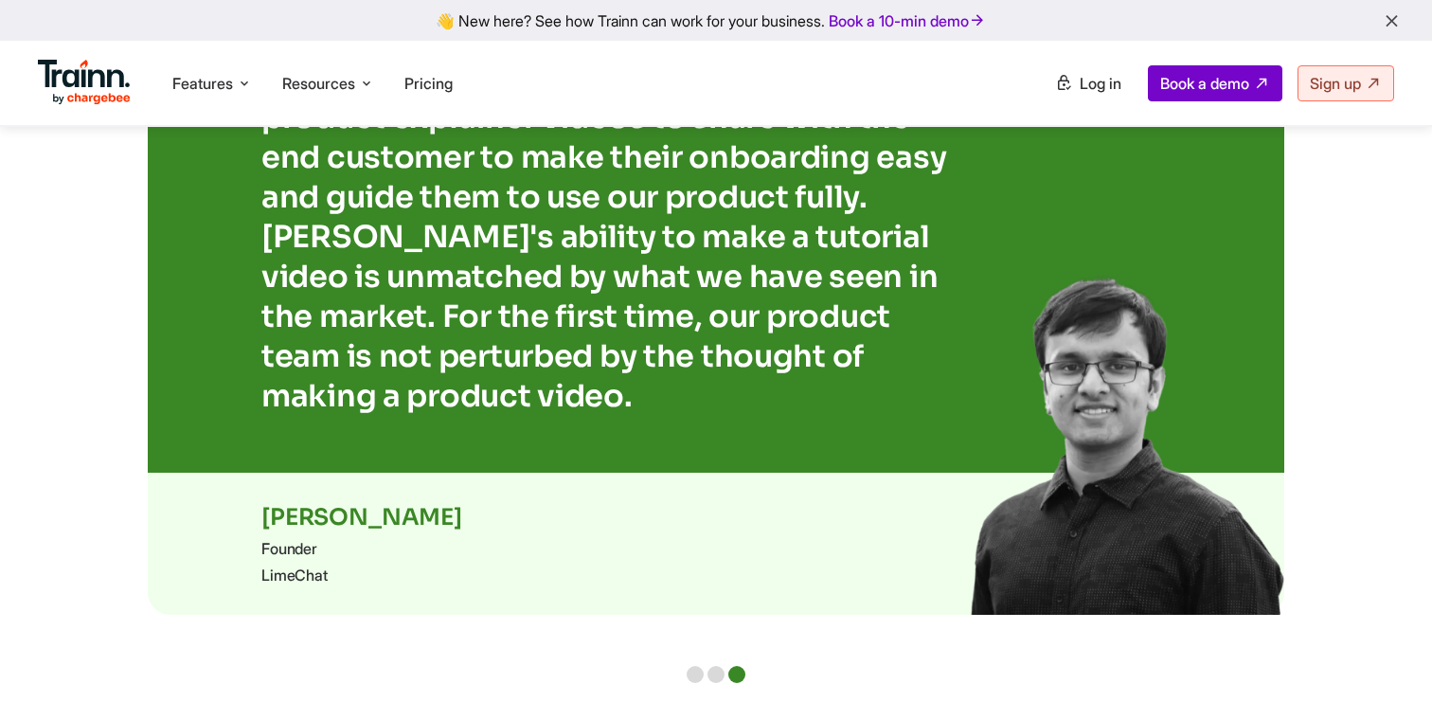
click at [712, 666] on div at bounding box center [715, 674] width 17 height 17
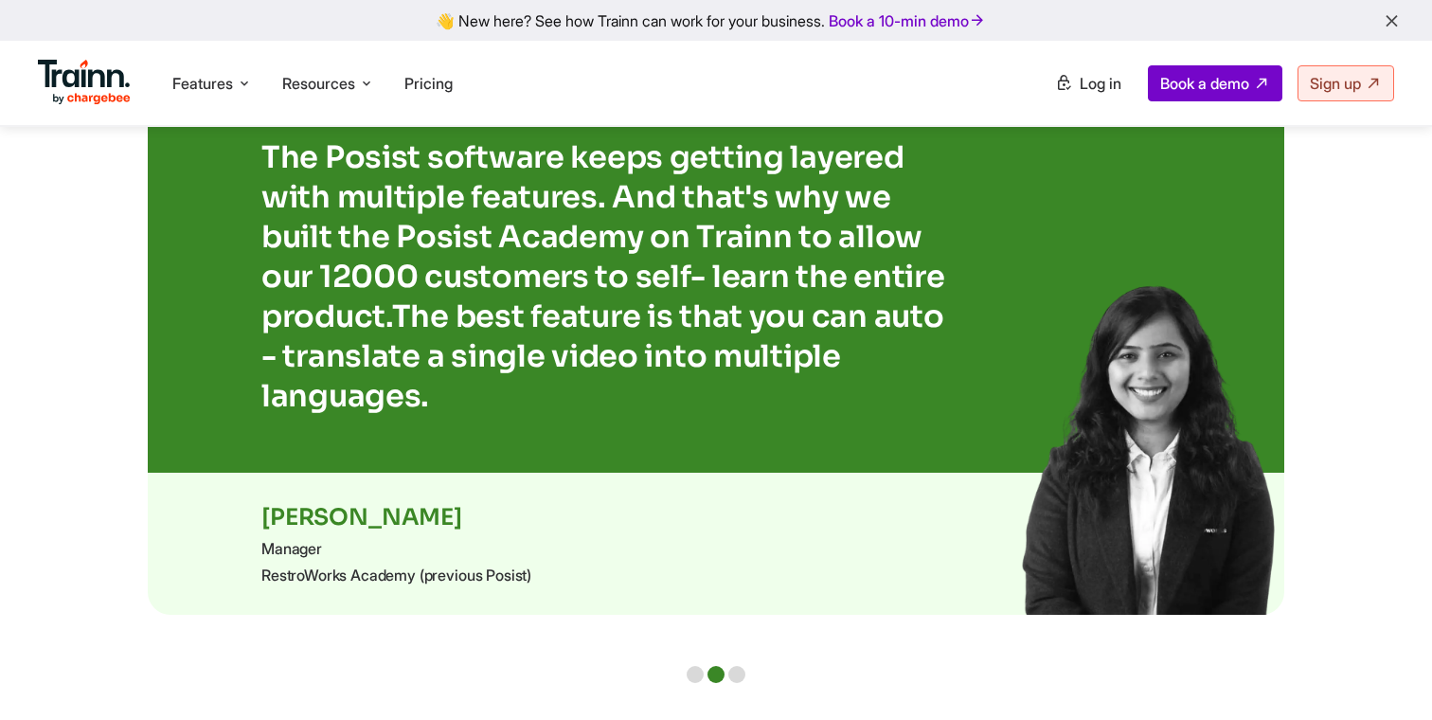
click at [695, 666] on div at bounding box center [695, 674] width 17 height 17
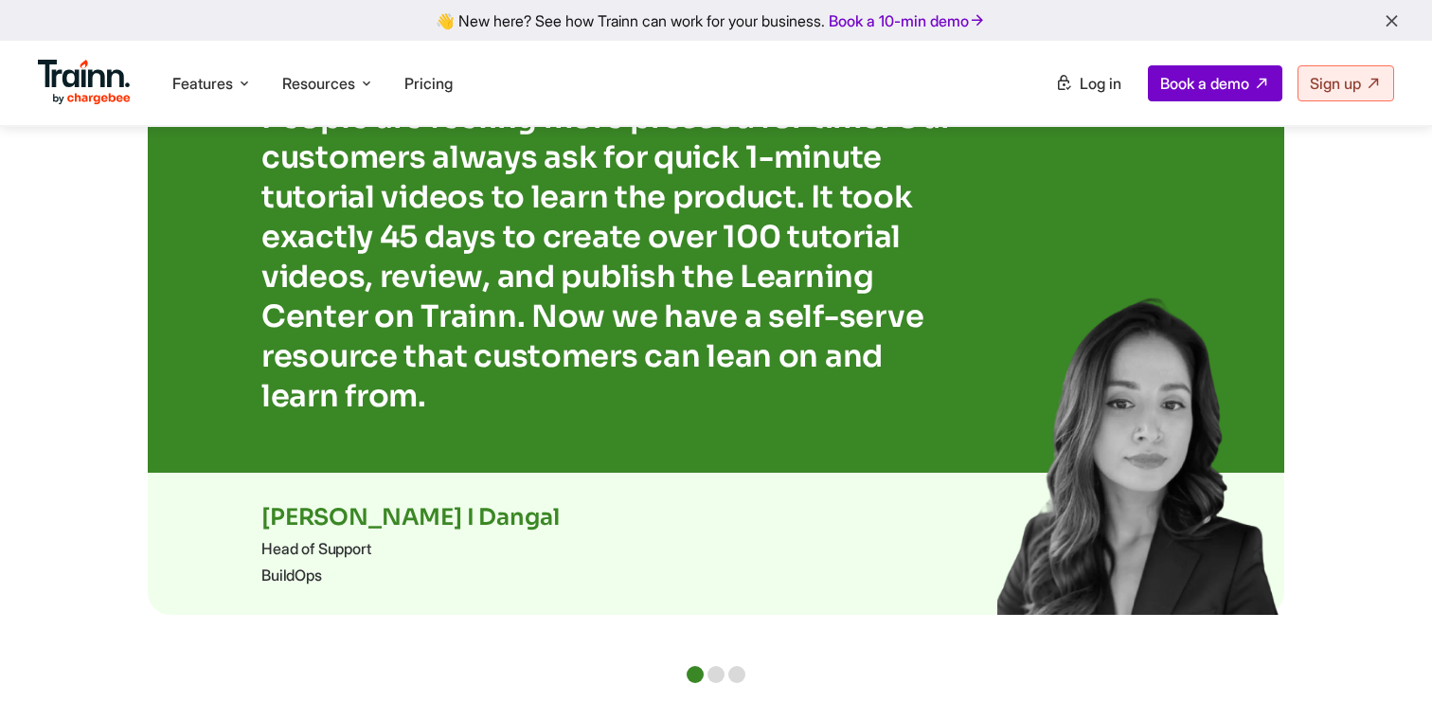
click at [711, 666] on div at bounding box center [715, 674] width 17 height 17
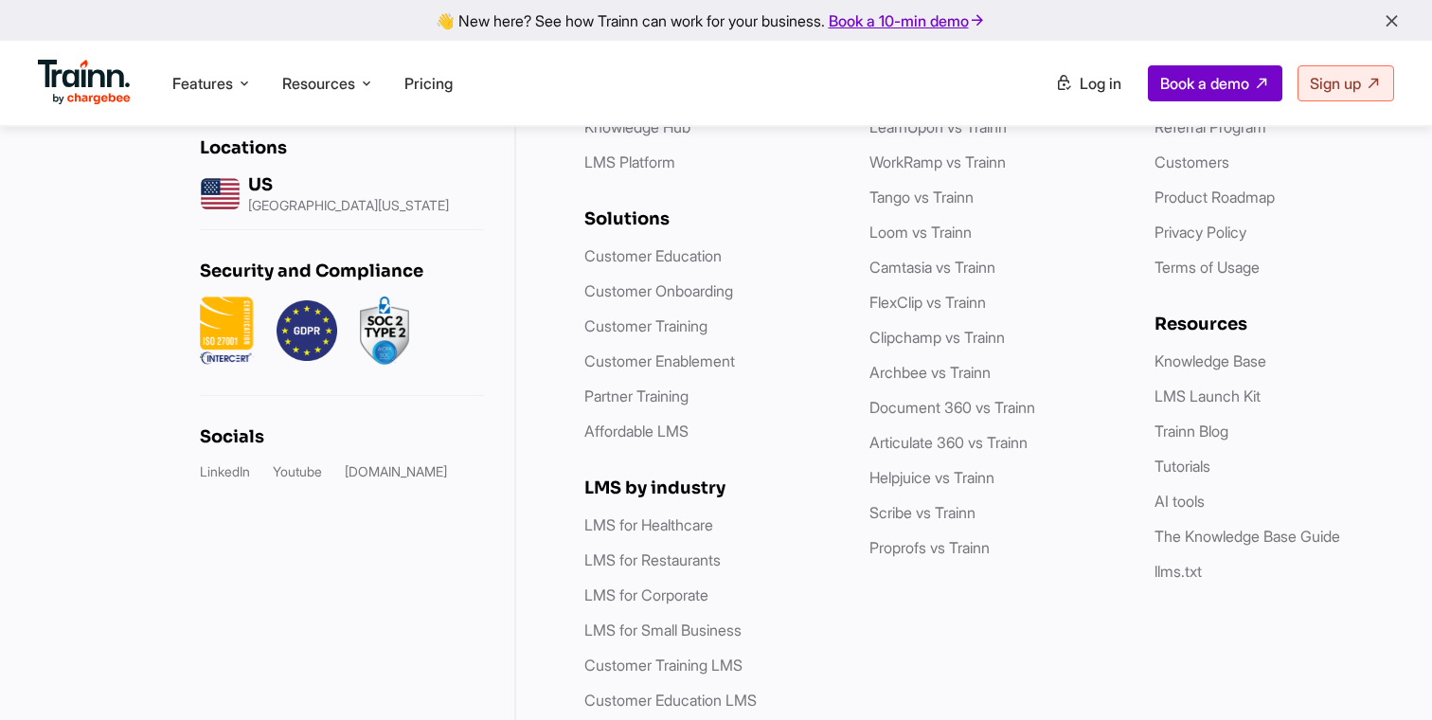
scroll to position [5704, 0]
